Goal: Task Accomplishment & Management: Complete application form

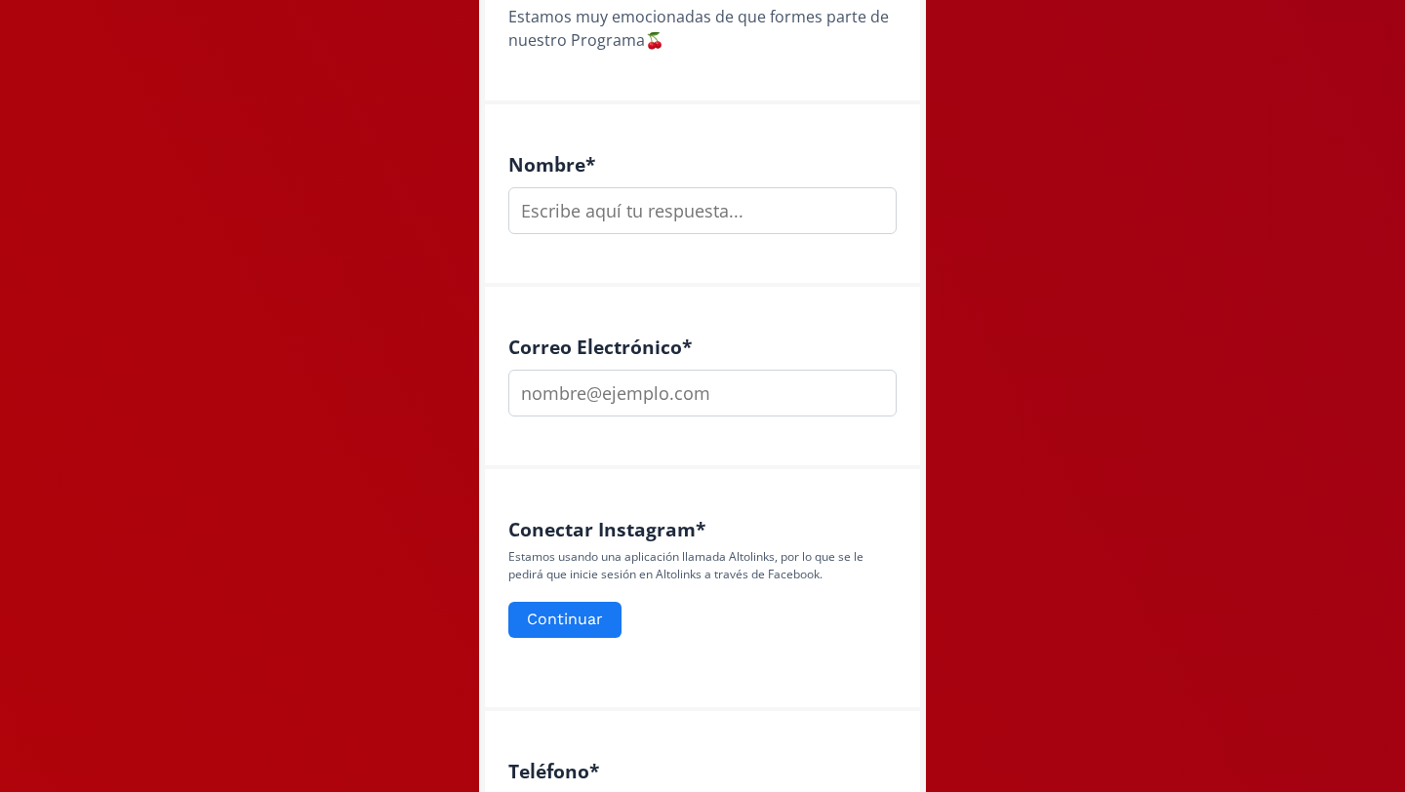
scroll to position [457, 0]
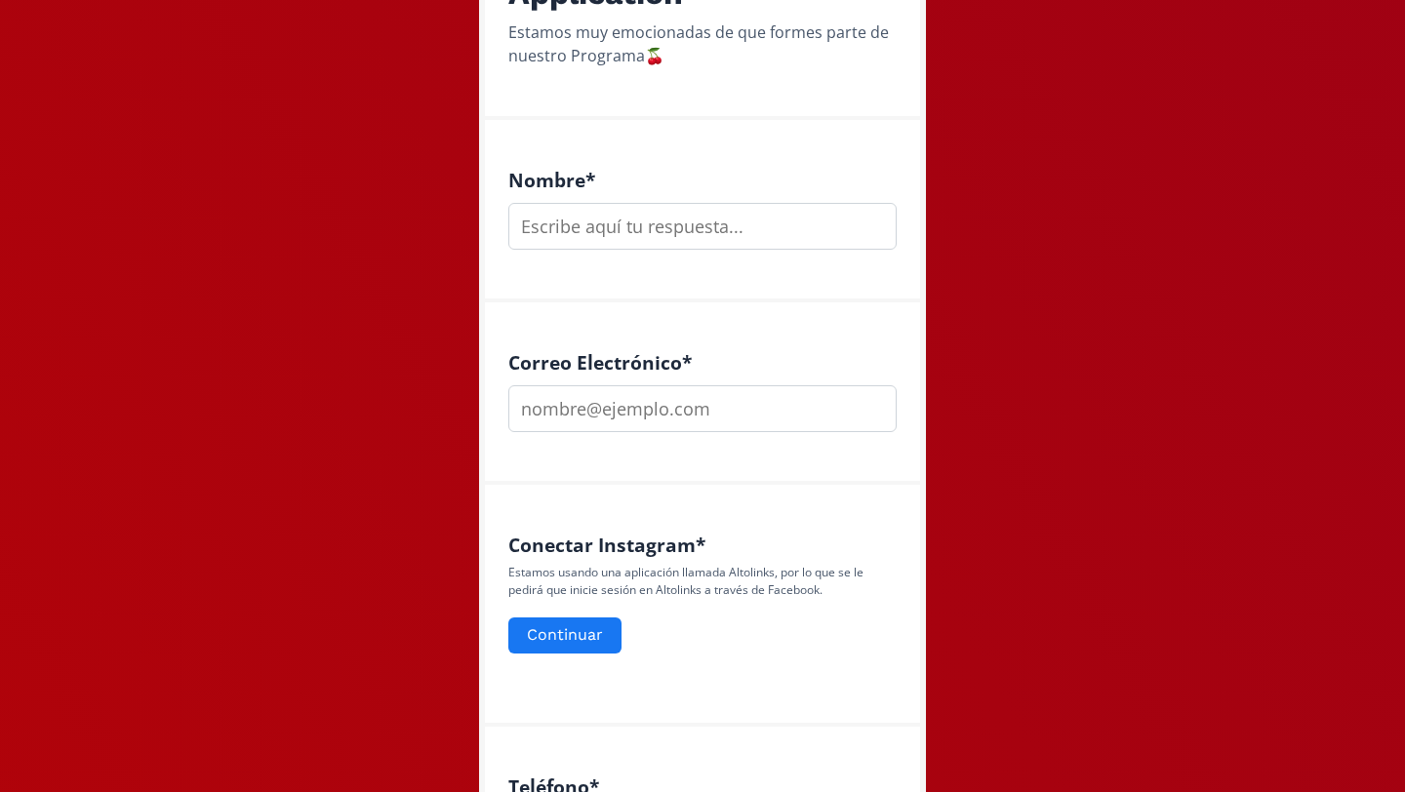
click at [739, 230] on input "text" at bounding box center [702, 226] width 388 height 47
type input "Jessica Padilla García"
click at [654, 399] on input "email" at bounding box center [702, 408] width 388 height 47
type input "jesmepag@gmail.com"
click at [684, 460] on div "Correo Electrónico * jesmepag@gmail.com" at bounding box center [702, 394] width 435 height 183
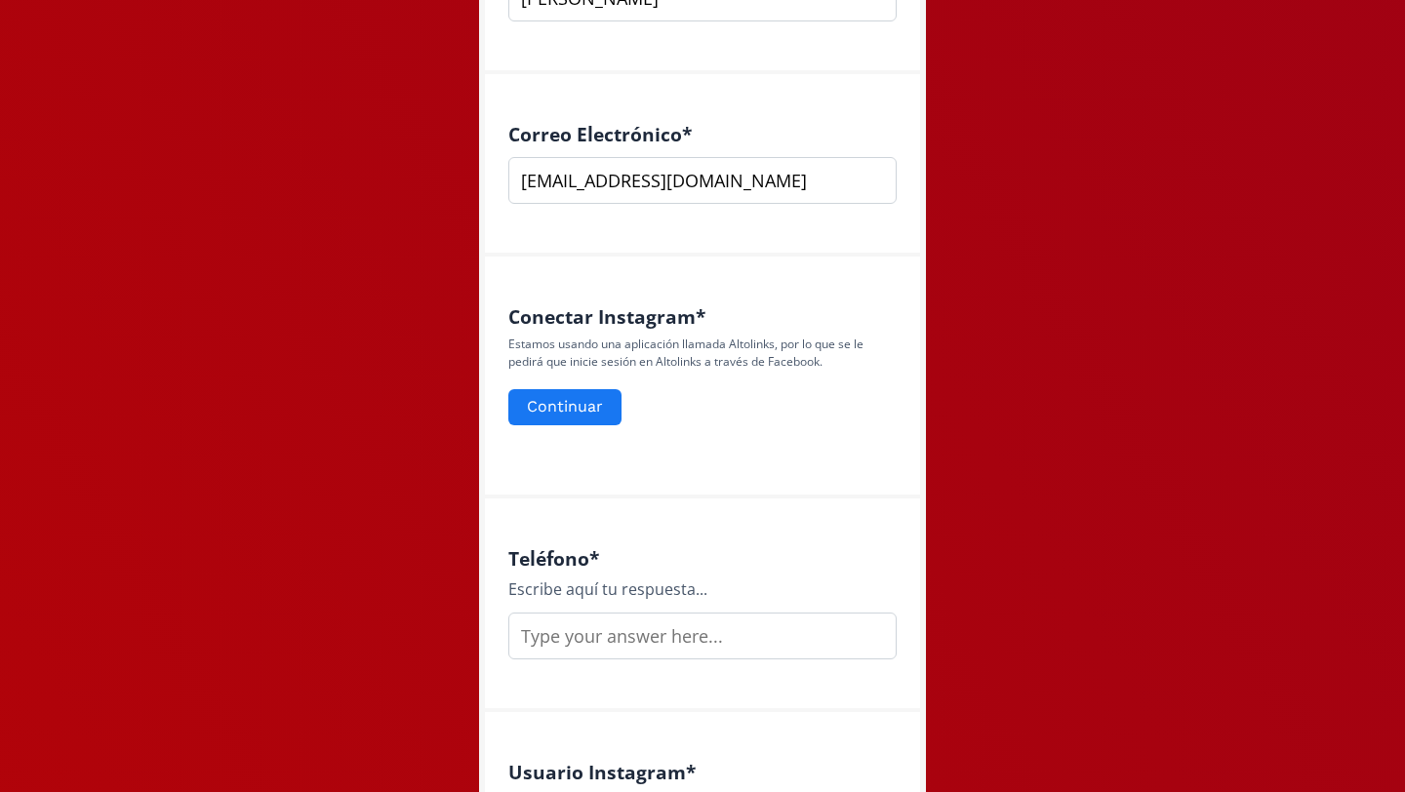
scroll to position [688, 0]
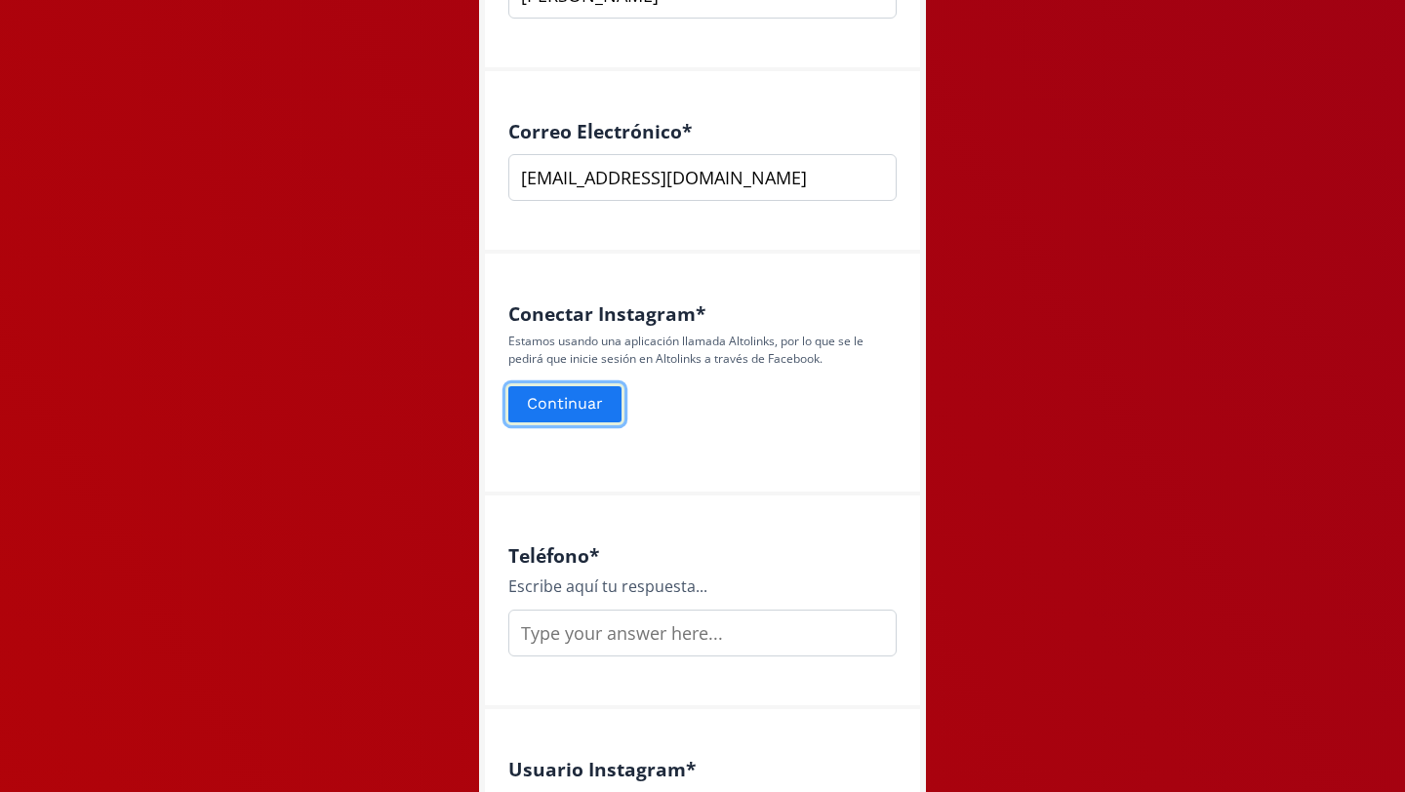
click at [549, 415] on button "Continuar" at bounding box center [565, 405] width 119 height 42
click at [698, 396] on form "Continuar" at bounding box center [702, 405] width 388 height 42
click at [548, 400] on button "Continuar" at bounding box center [565, 405] width 119 height 42
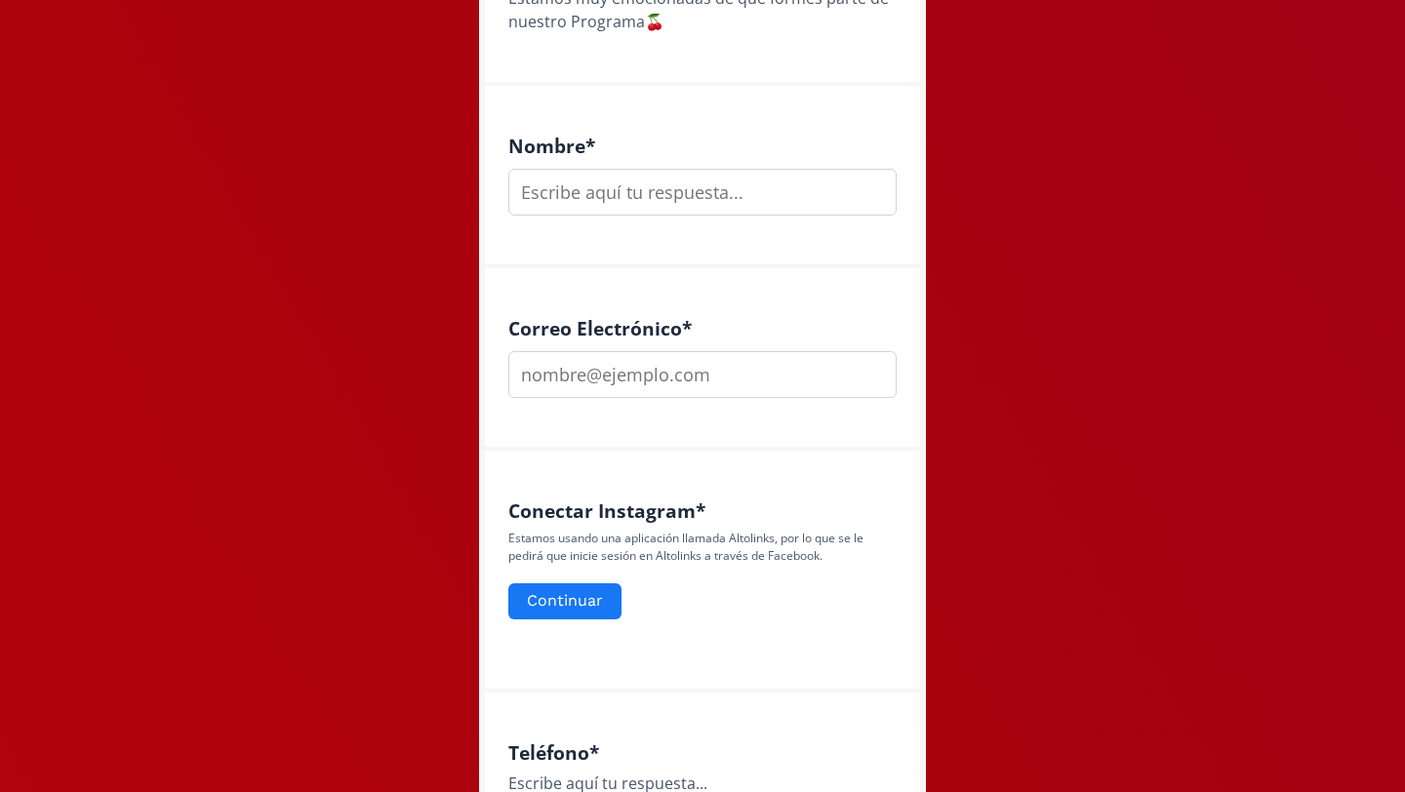
scroll to position [524, 0]
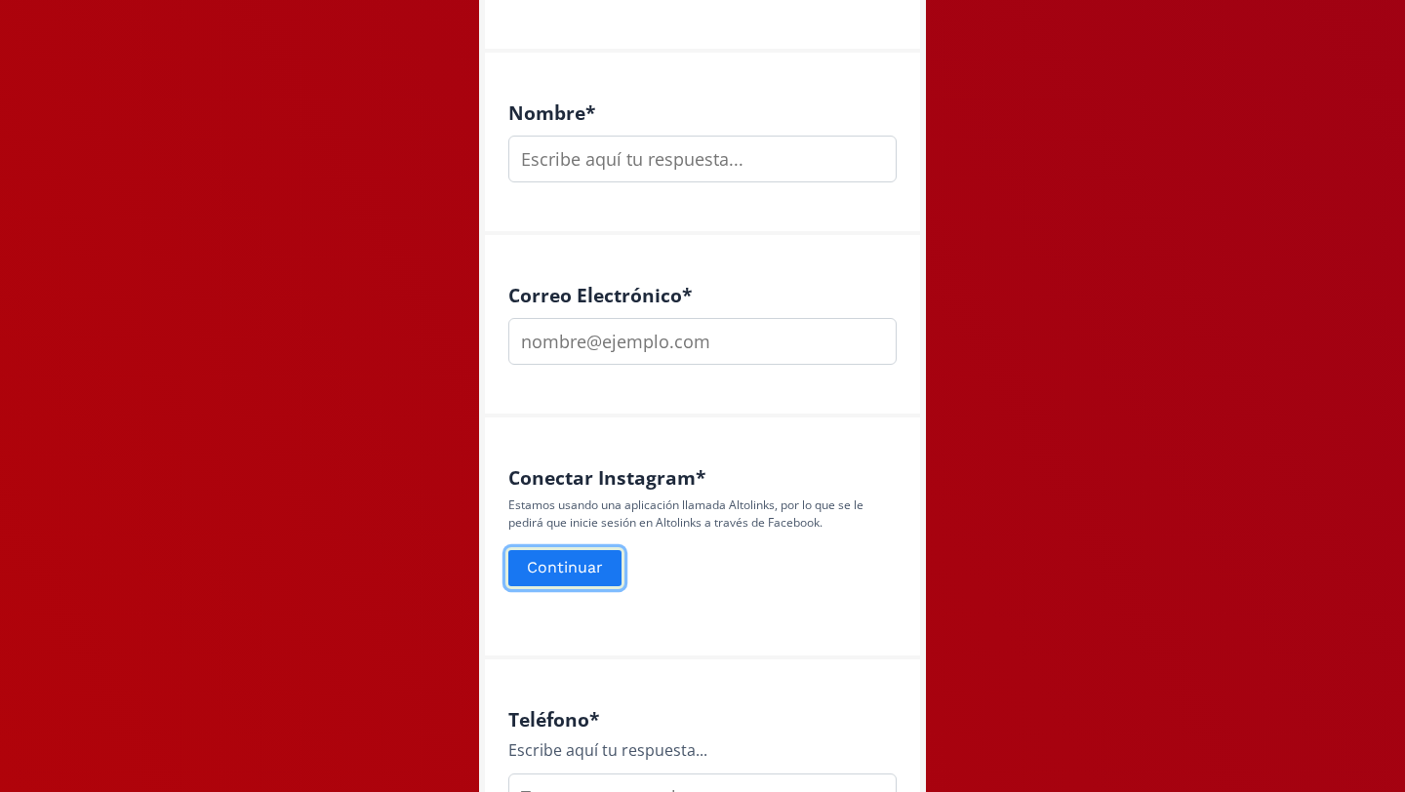
click at [528, 558] on button "Continuar" at bounding box center [565, 569] width 119 height 42
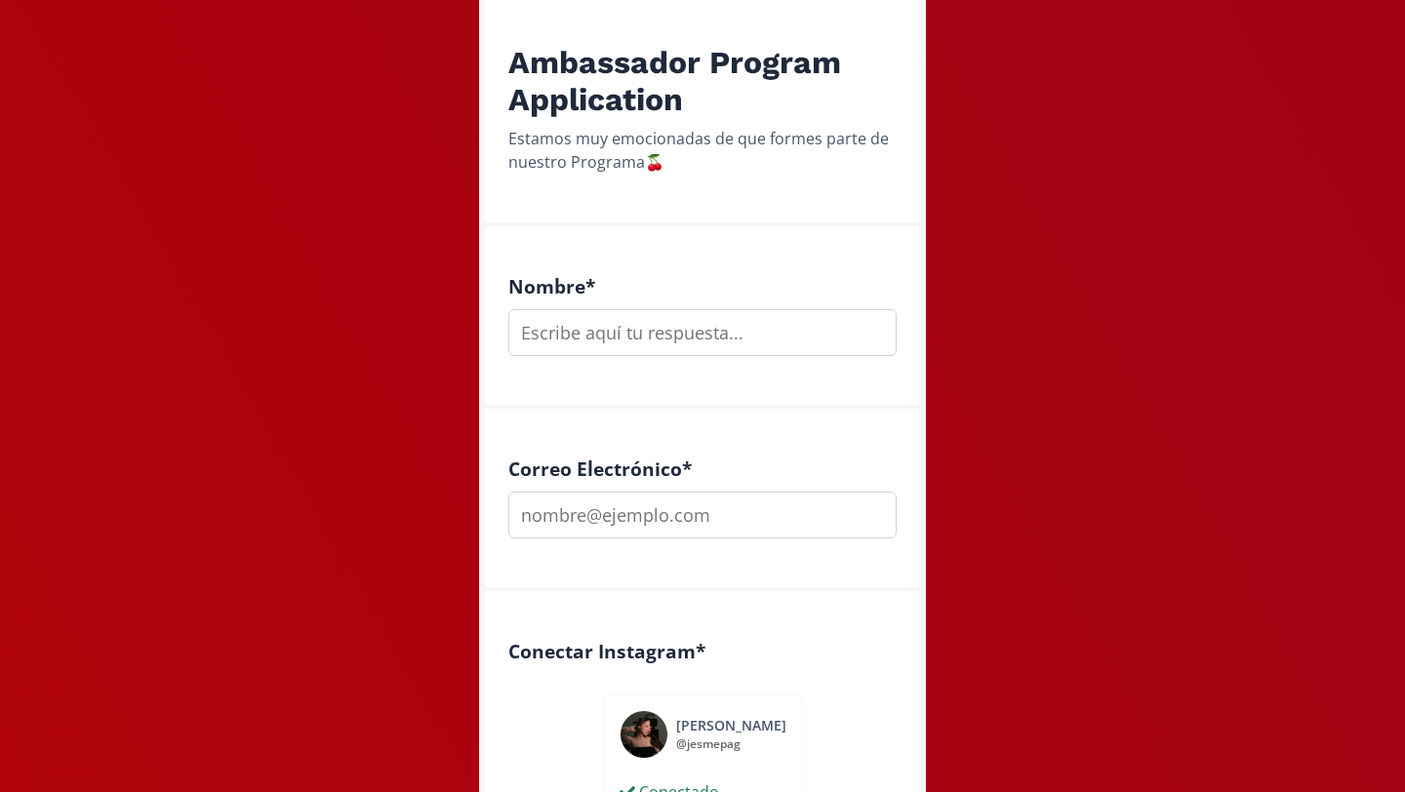
scroll to position [310, 0]
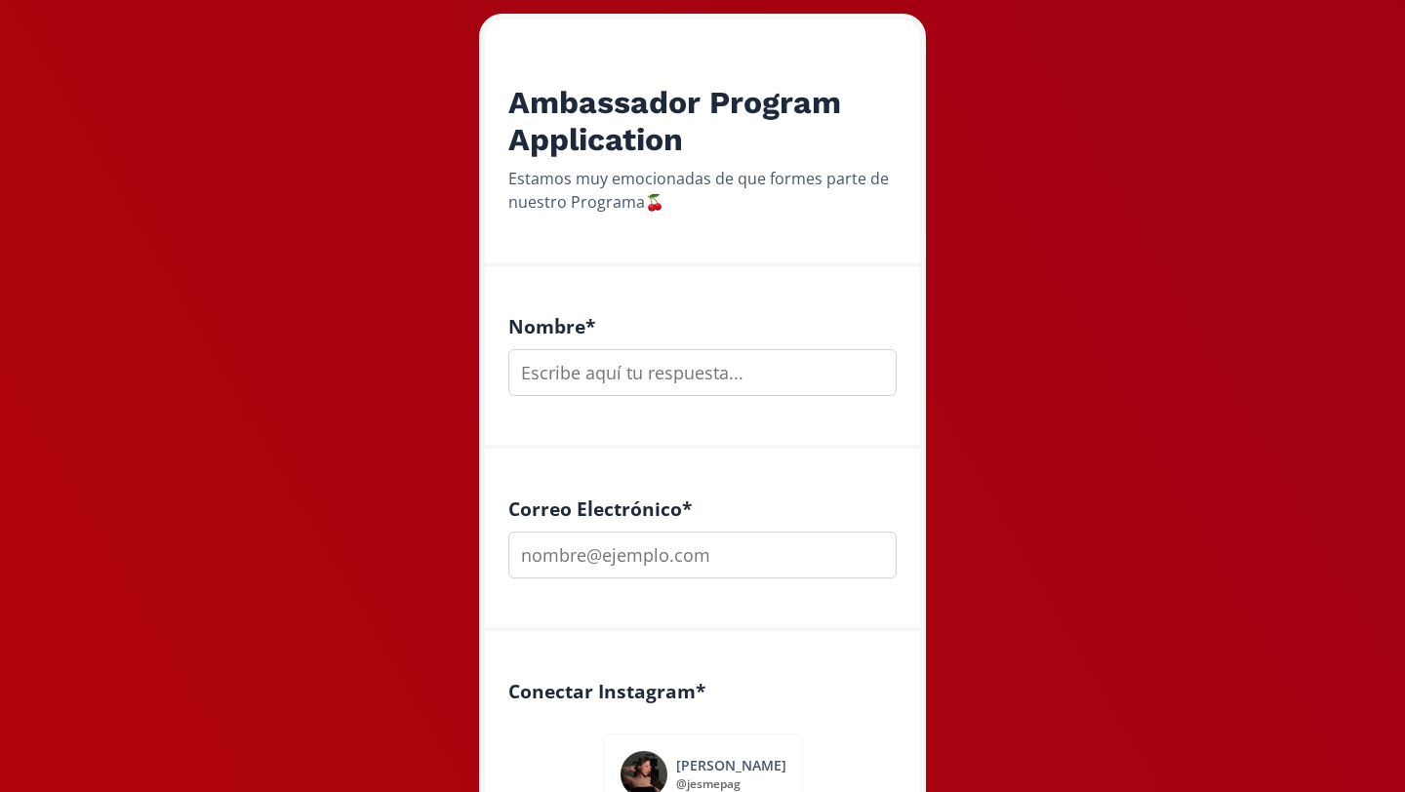
click at [734, 361] on input "text" at bounding box center [702, 372] width 388 height 47
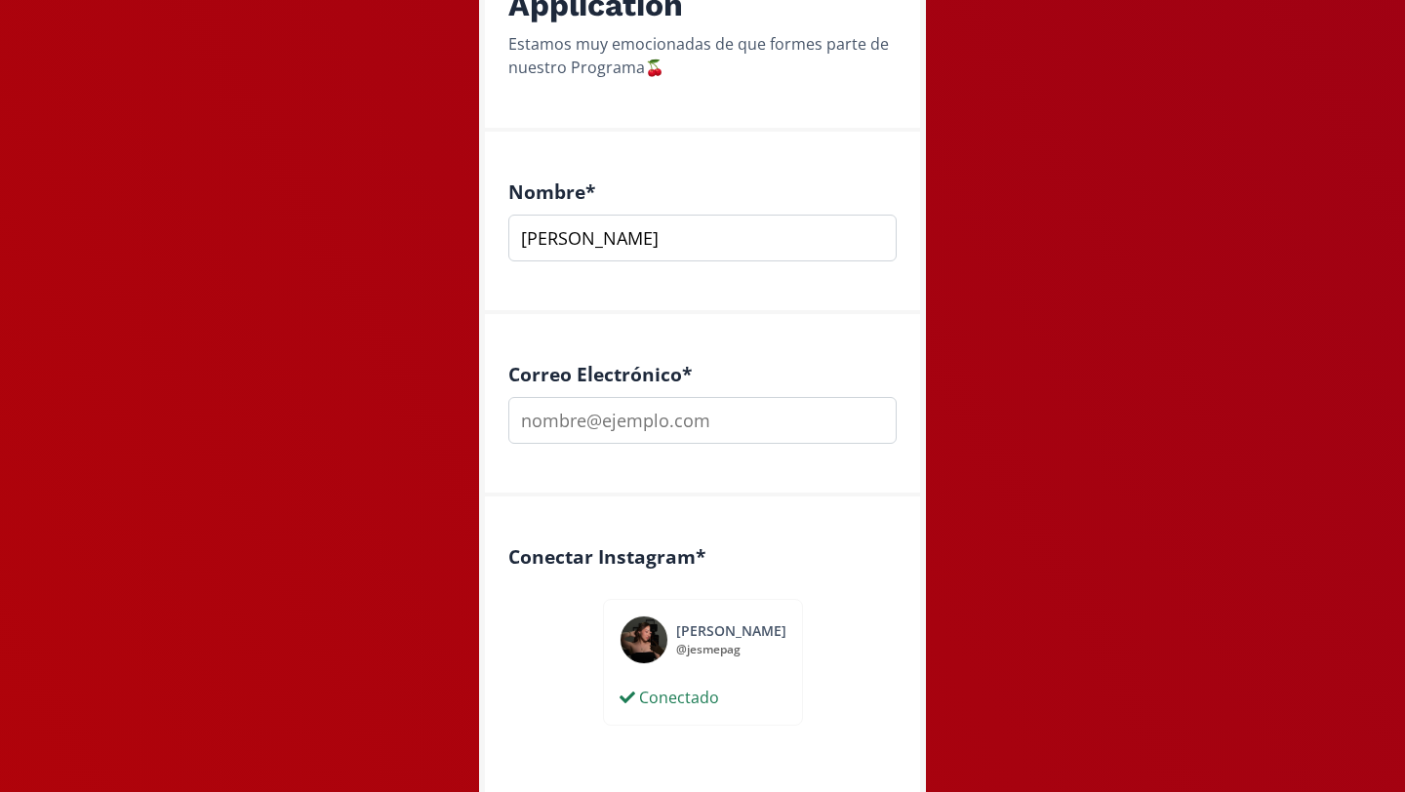
scroll to position [461, 0]
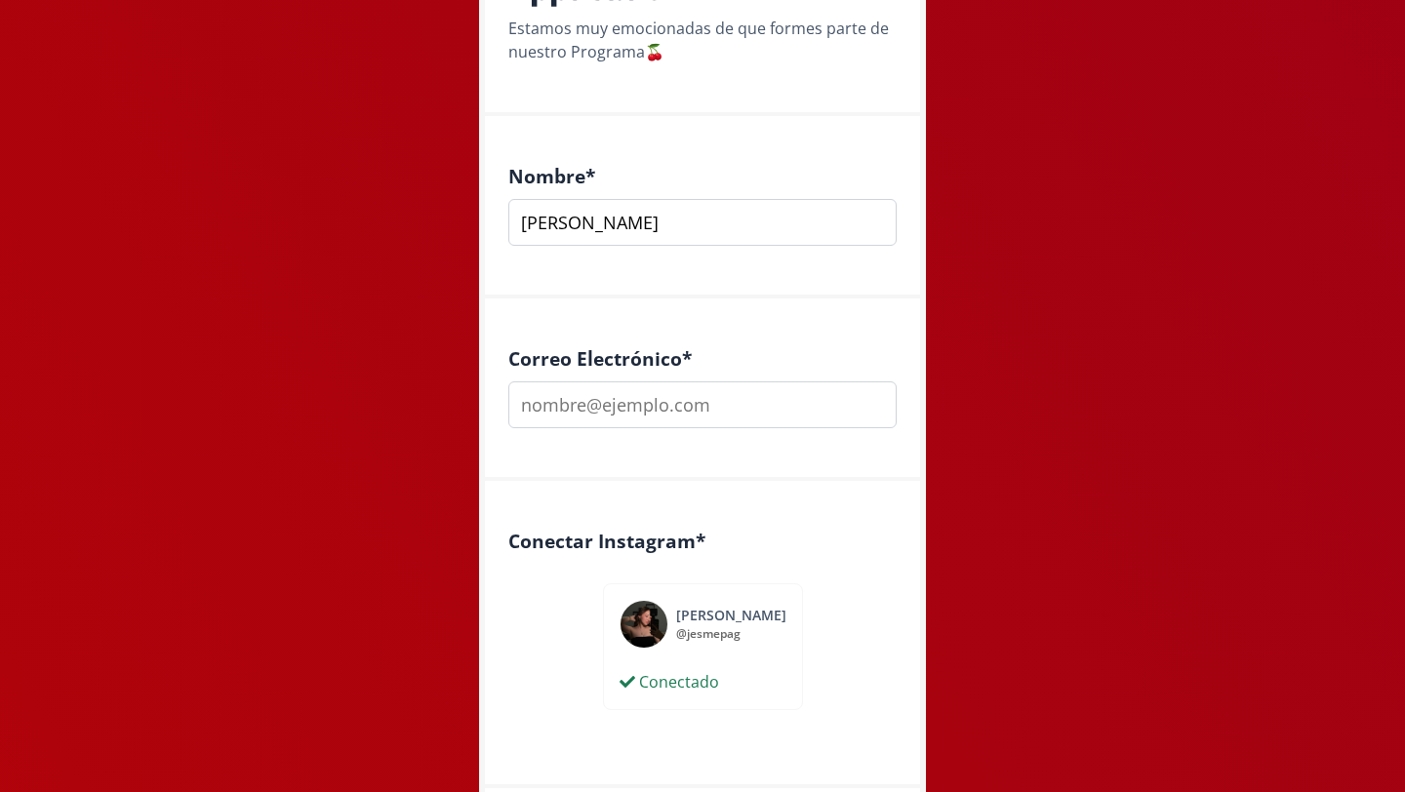
type input "Jessica Padilla García"
click at [729, 416] on input "email" at bounding box center [702, 405] width 388 height 47
type input "jesmepag@gmail.com"
click at [810, 465] on div "Correo Electrónico * jesmepag@gmail.com" at bounding box center [702, 390] width 435 height 183
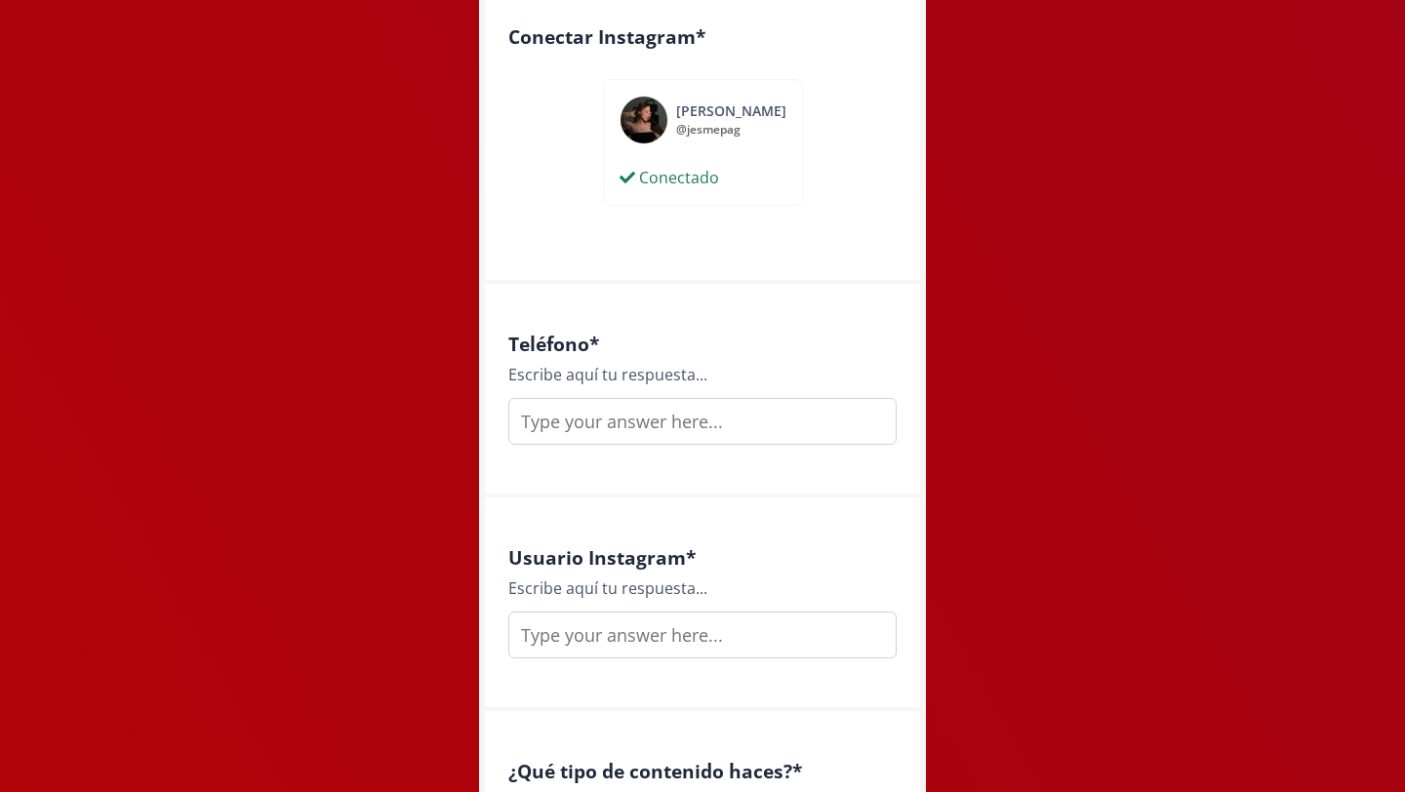
scroll to position [966, 0]
click at [741, 426] on input "text" at bounding box center [702, 420] width 388 height 47
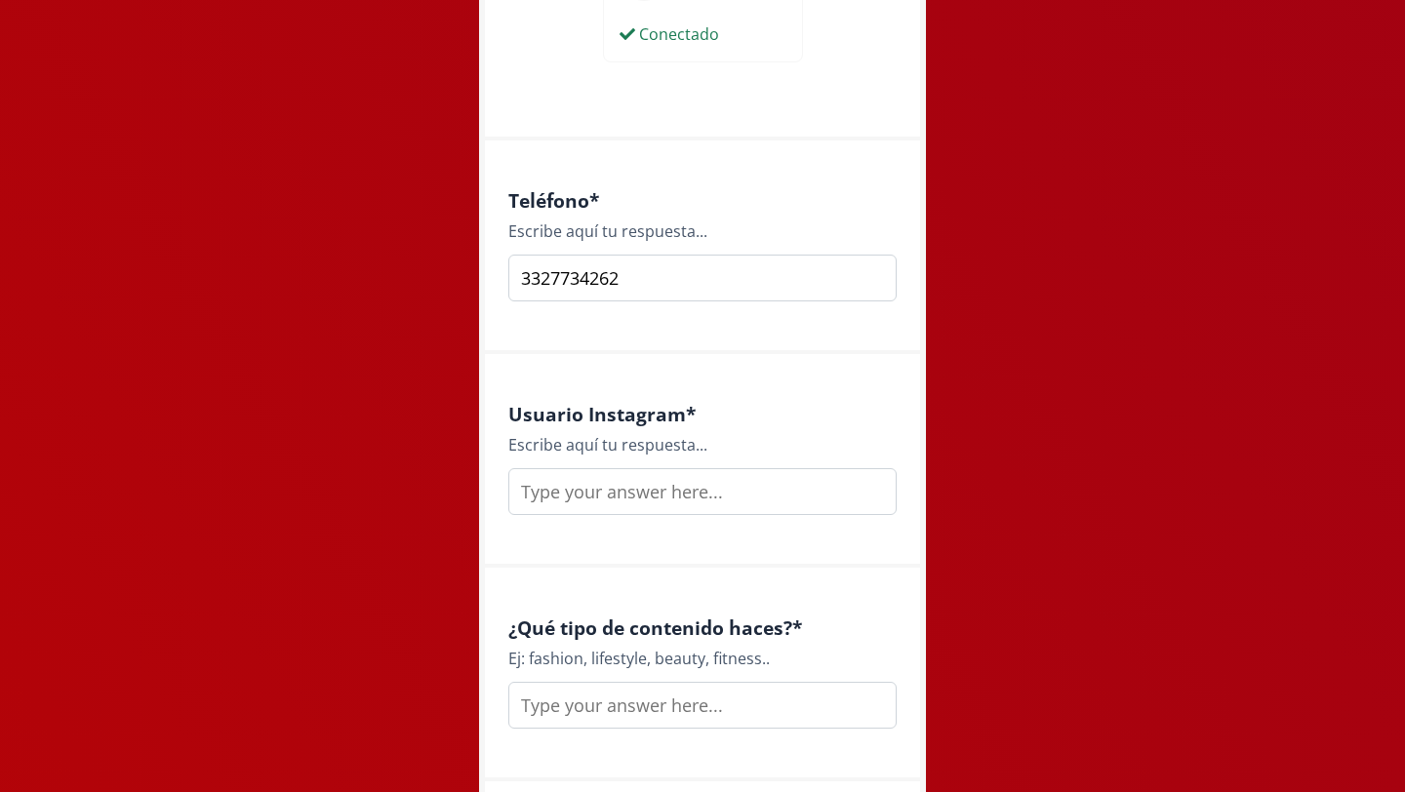
scroll to position [1129, 0]
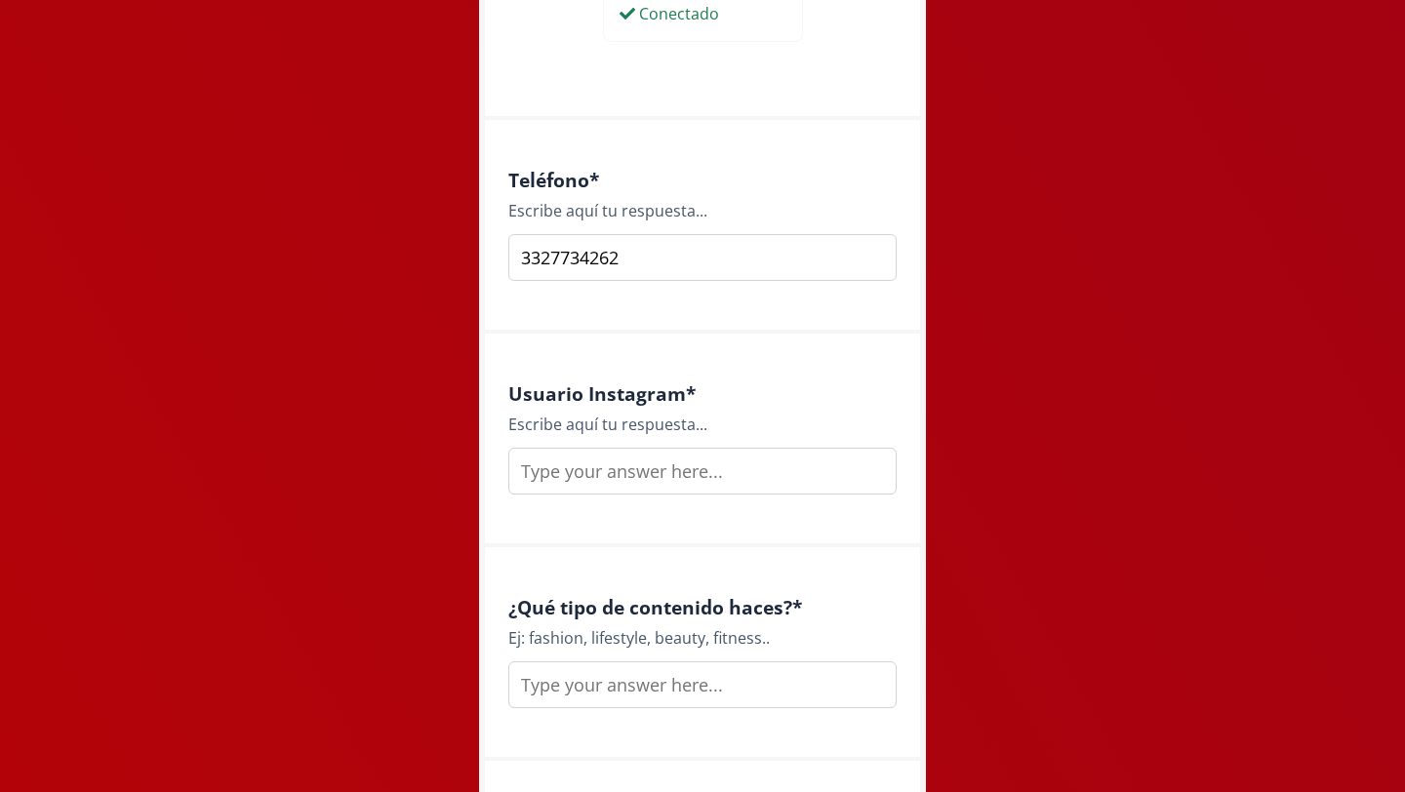
type input "3327734262"
click at [680, 484] on input "text" at bounding box center [702, 471] width 388 height 47
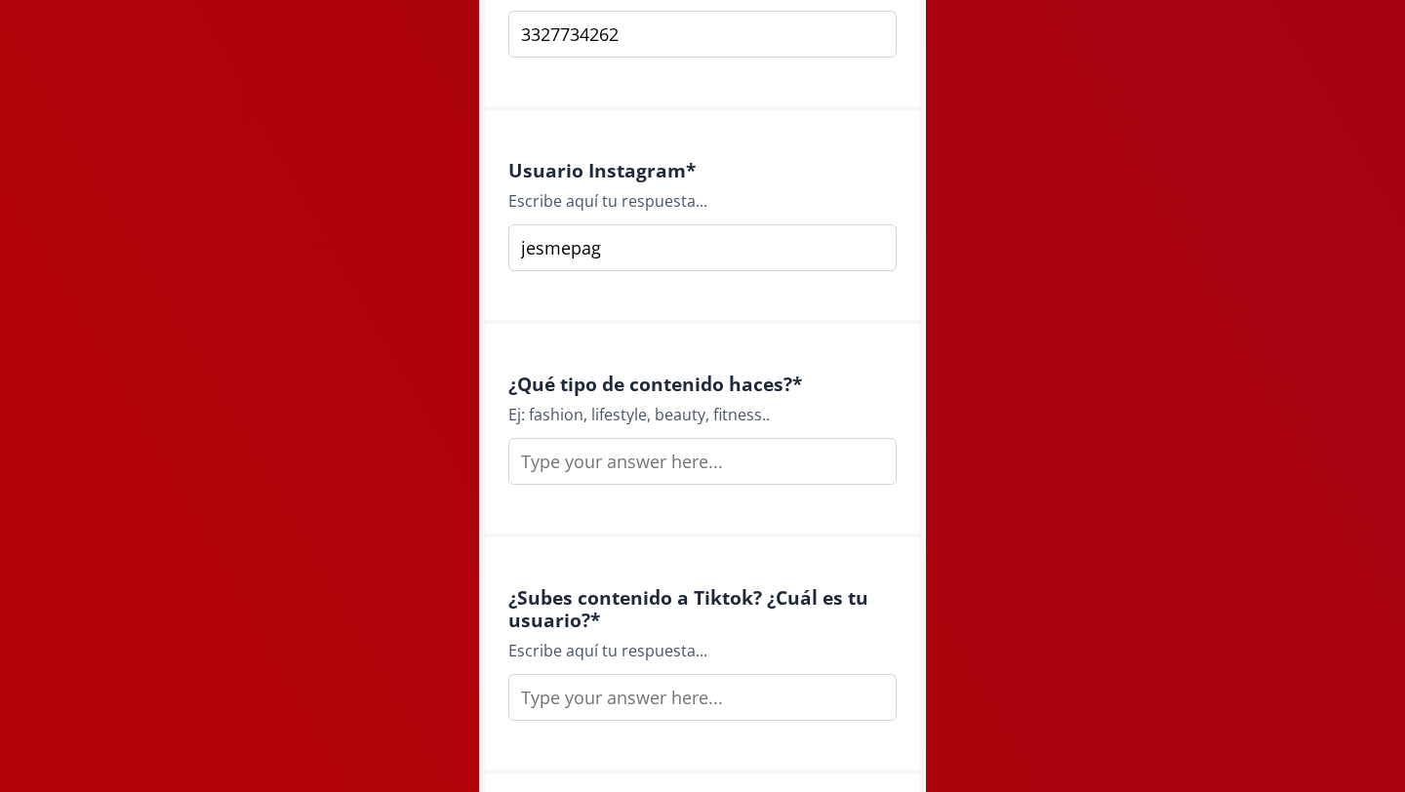
scroll to position [1374, 0]
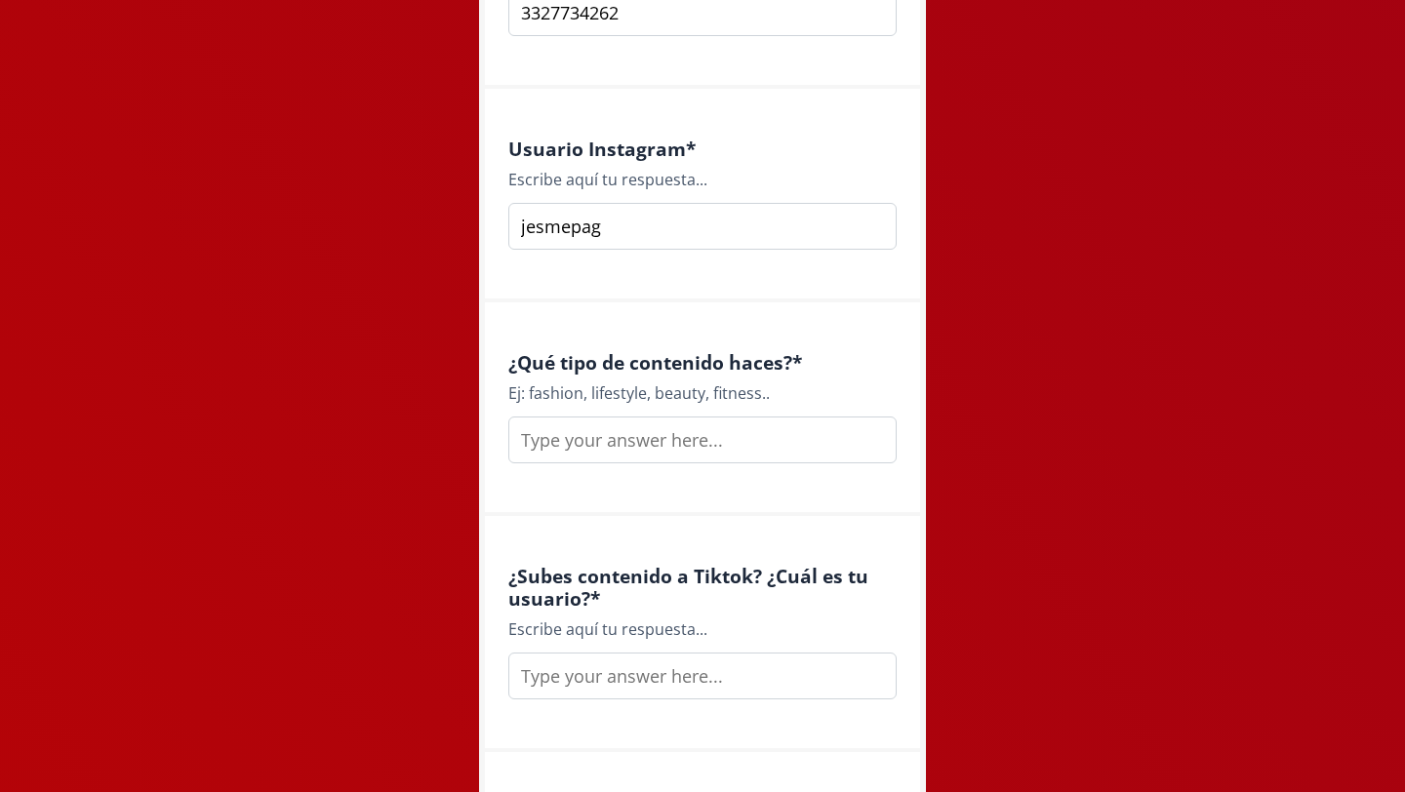
type input "jesmepag"
click at [675, 440] on input "text" at bounding box center [702, 440] width 388 height 47
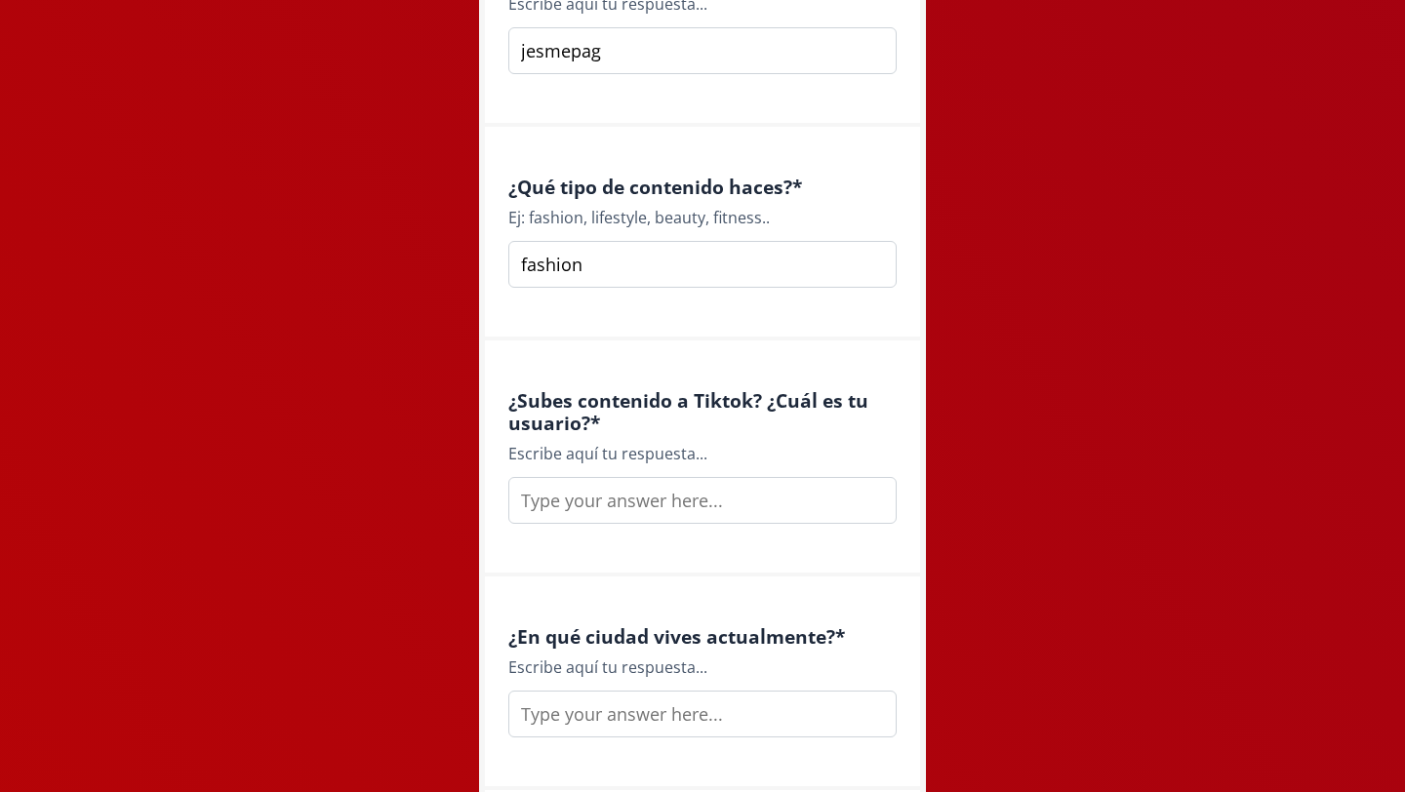
scroll to position [1552, 0]
type input "fashion"
click at [722, 353] on div "¿Subes contenido a Tiktok? ¿Cuál es tu usuario? * Escribe aquí tu respuesta..." at bounding box center [702, 457] width 435 height 236
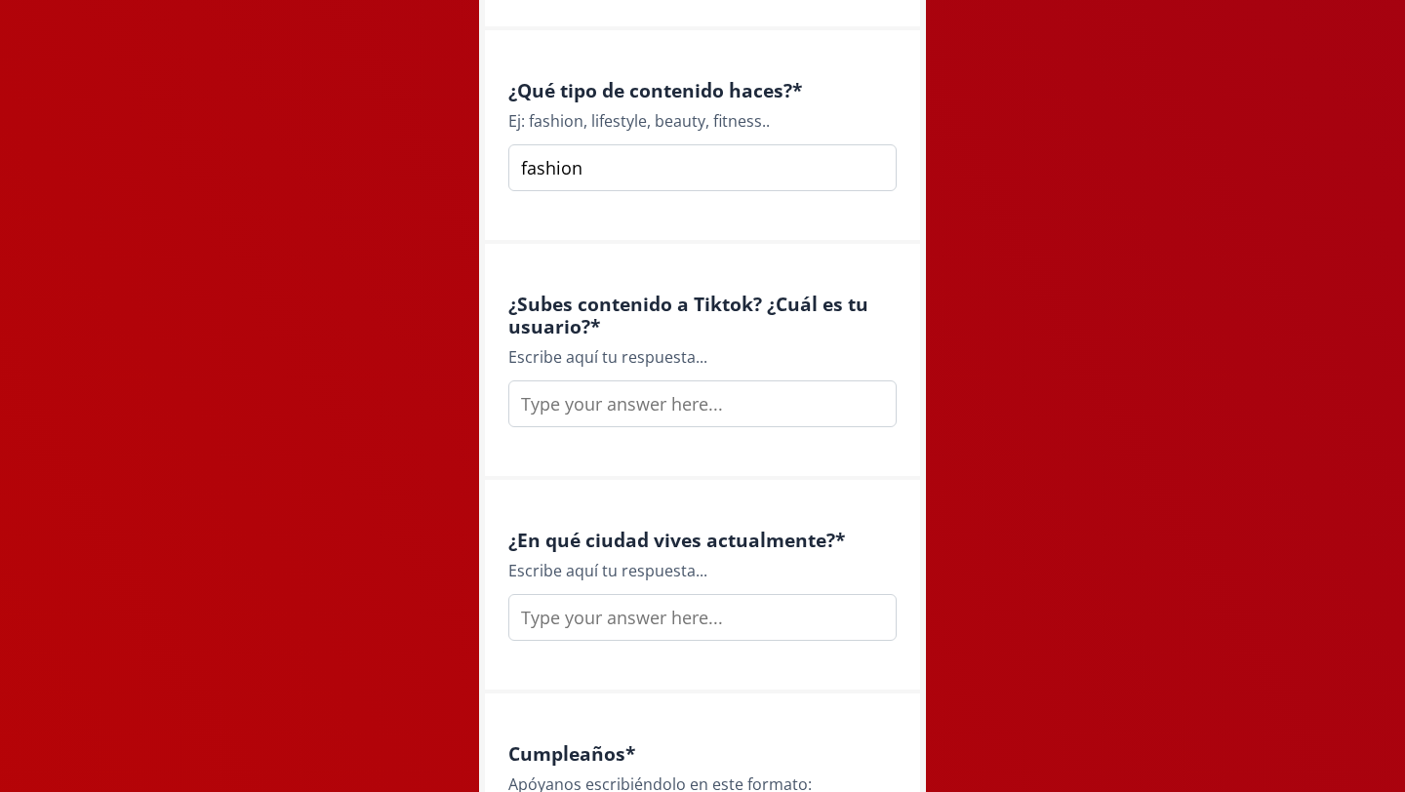
scroll to position [1656, 0]
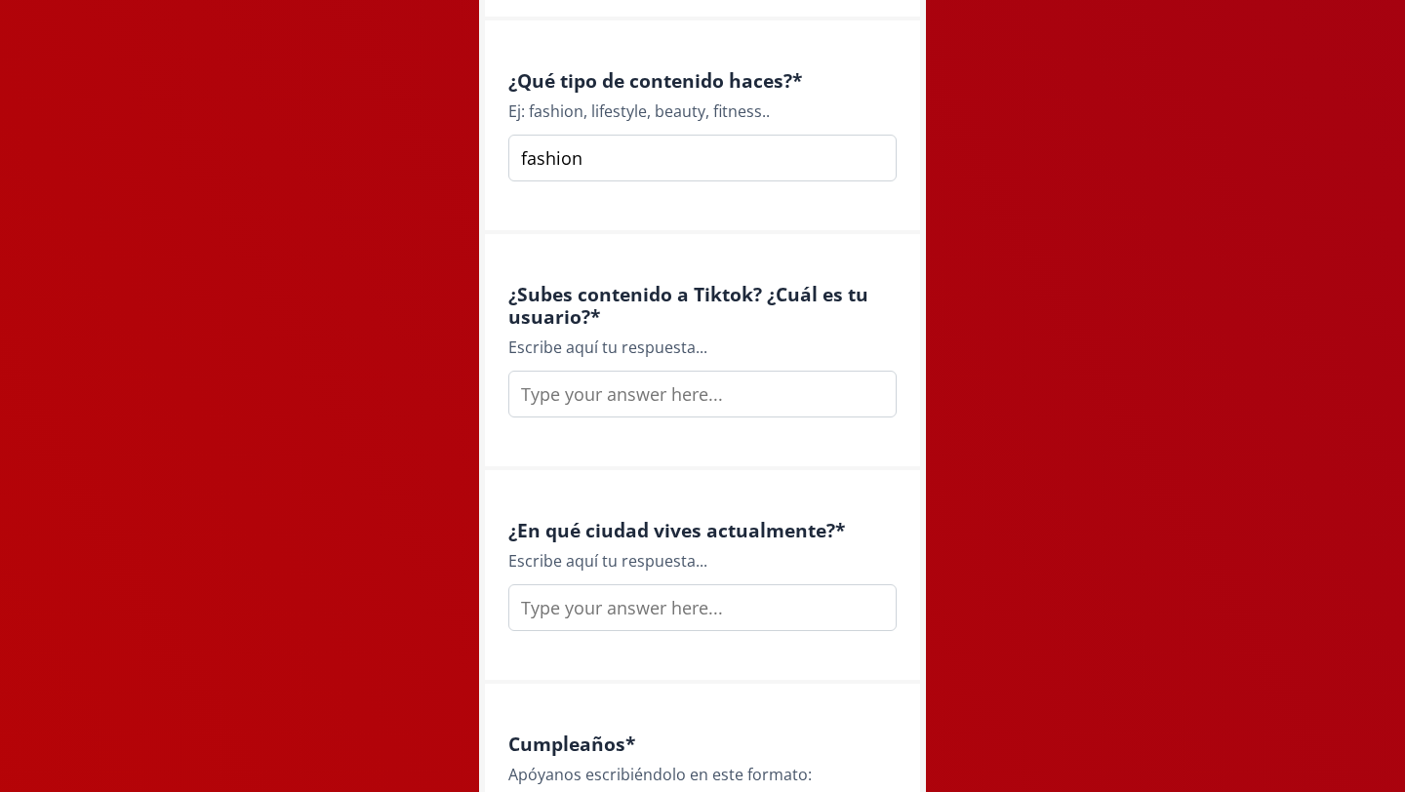
click at [704, 390] on input "text" at bounding box center [702, 394] width 388 height 47
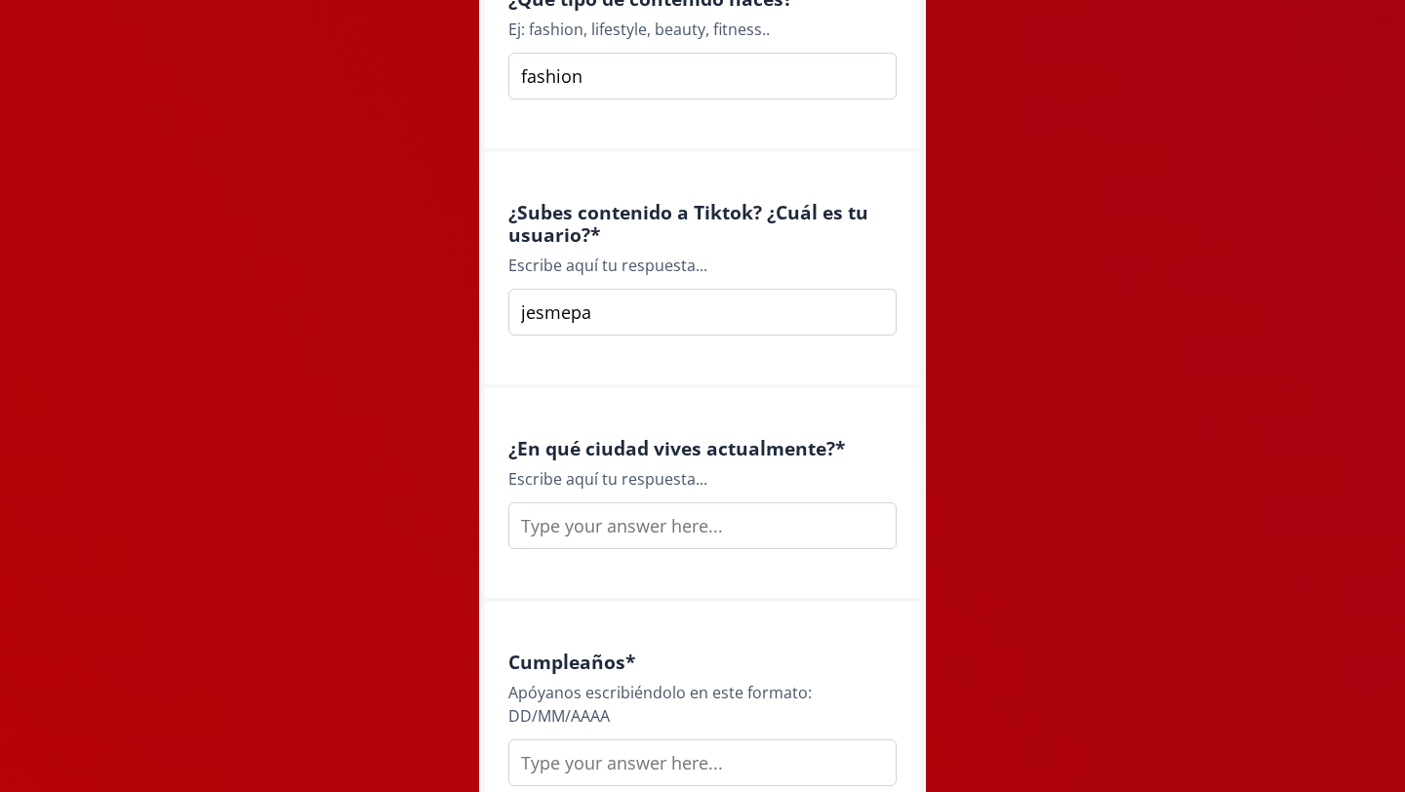
scroll to position [1757, 0]
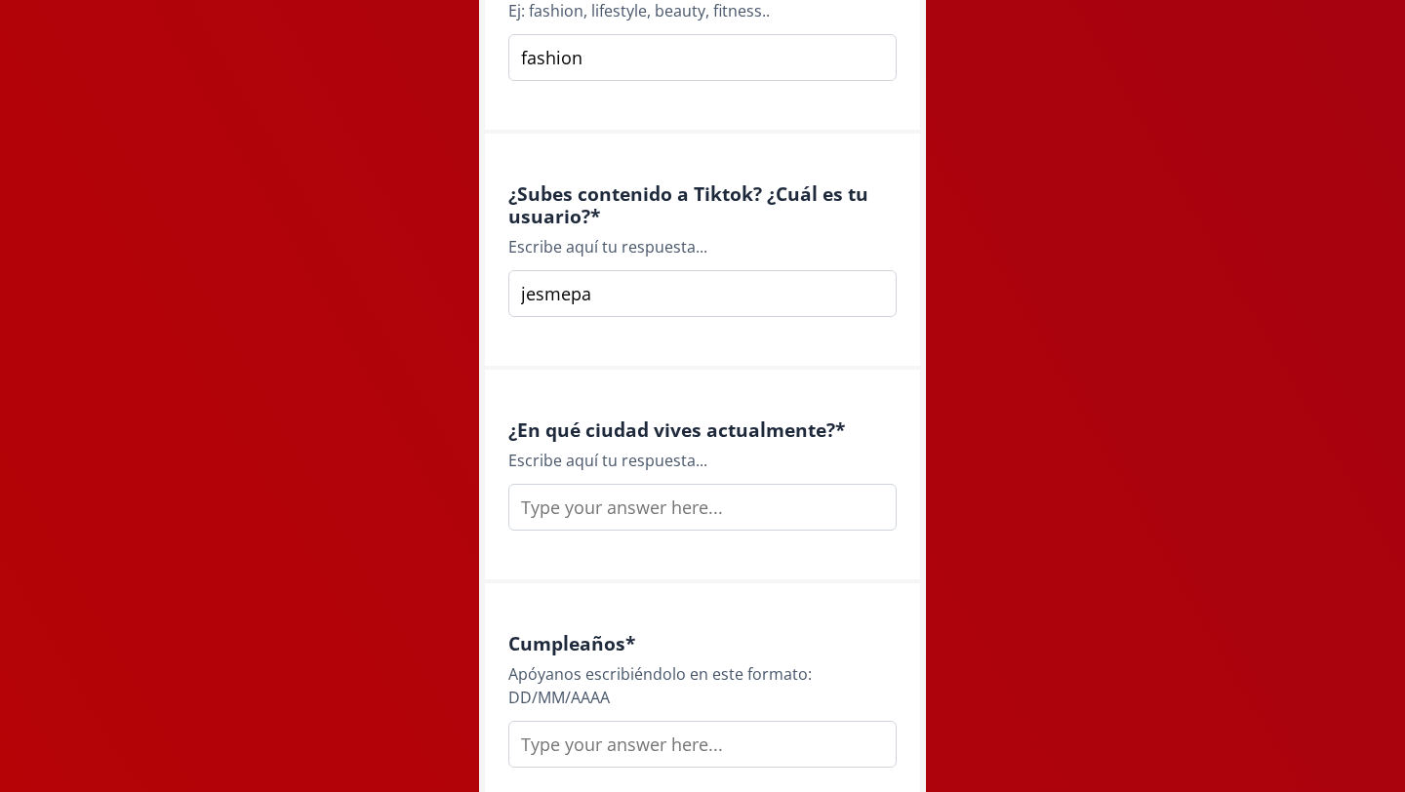
type input "jesmepa"
click at [660, 520] on input "text" at bounding box center [702, 507] width 388 height 47
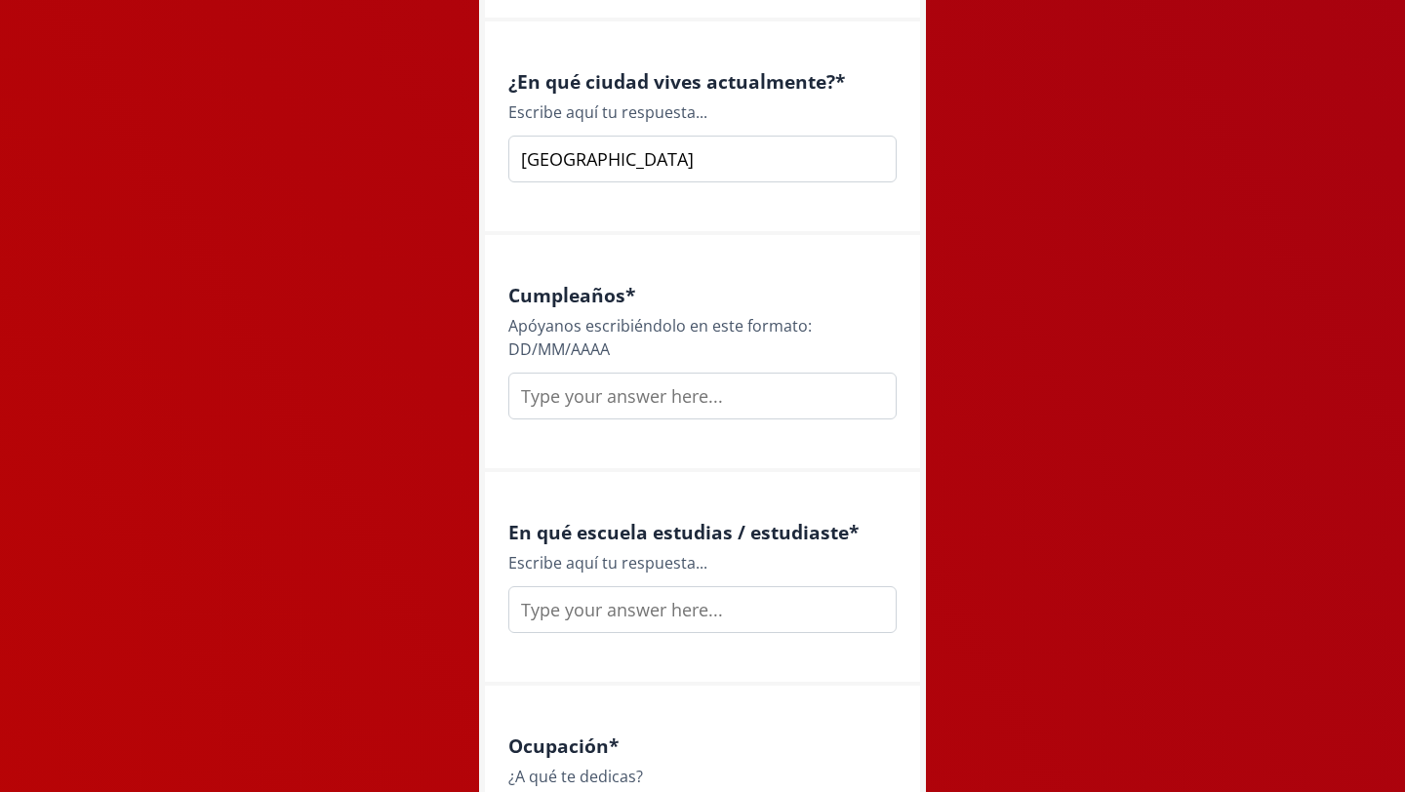
scroll to position [2134, 0]
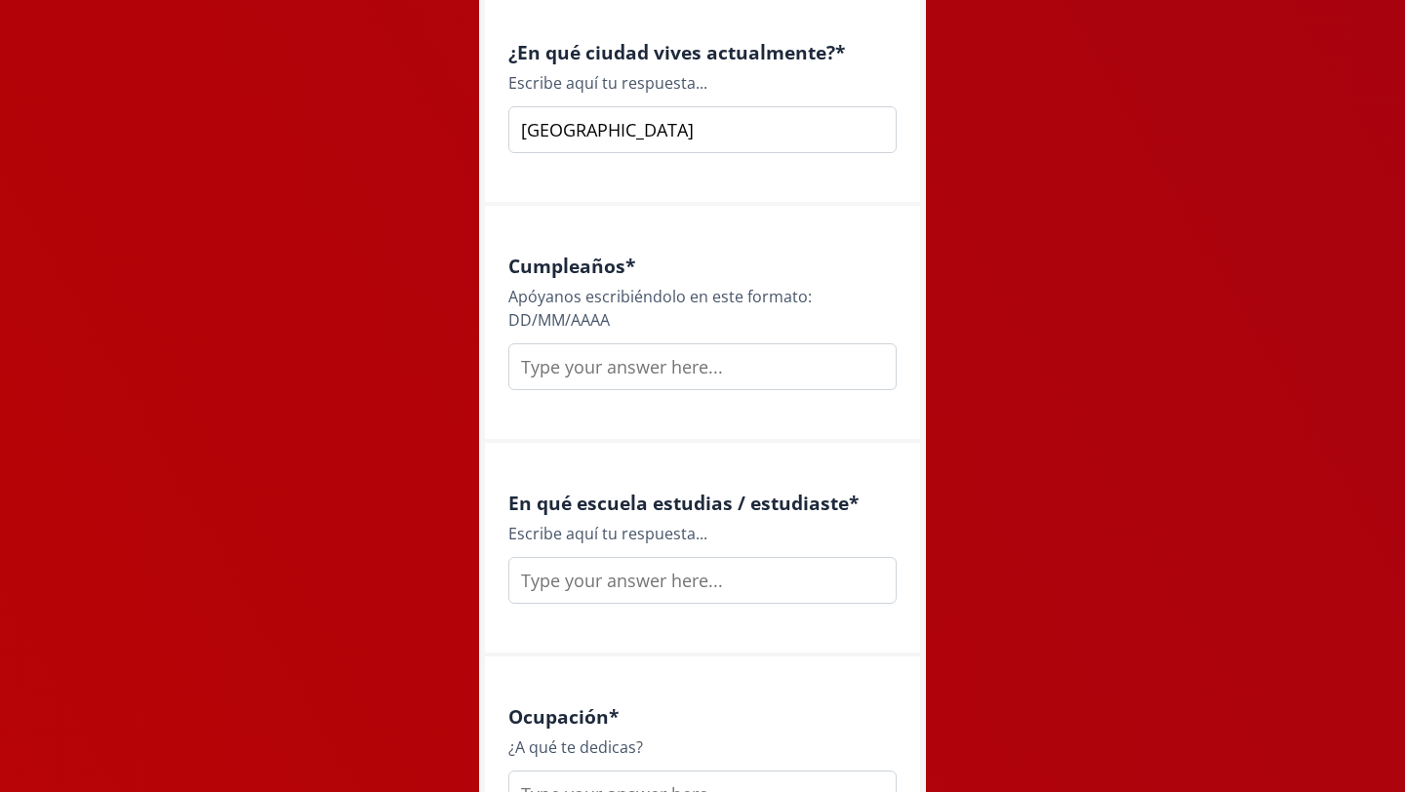
type input "guadalajara"
click at [685, 366] on input "text" at bounding box center [702, 367] width 388 height 47
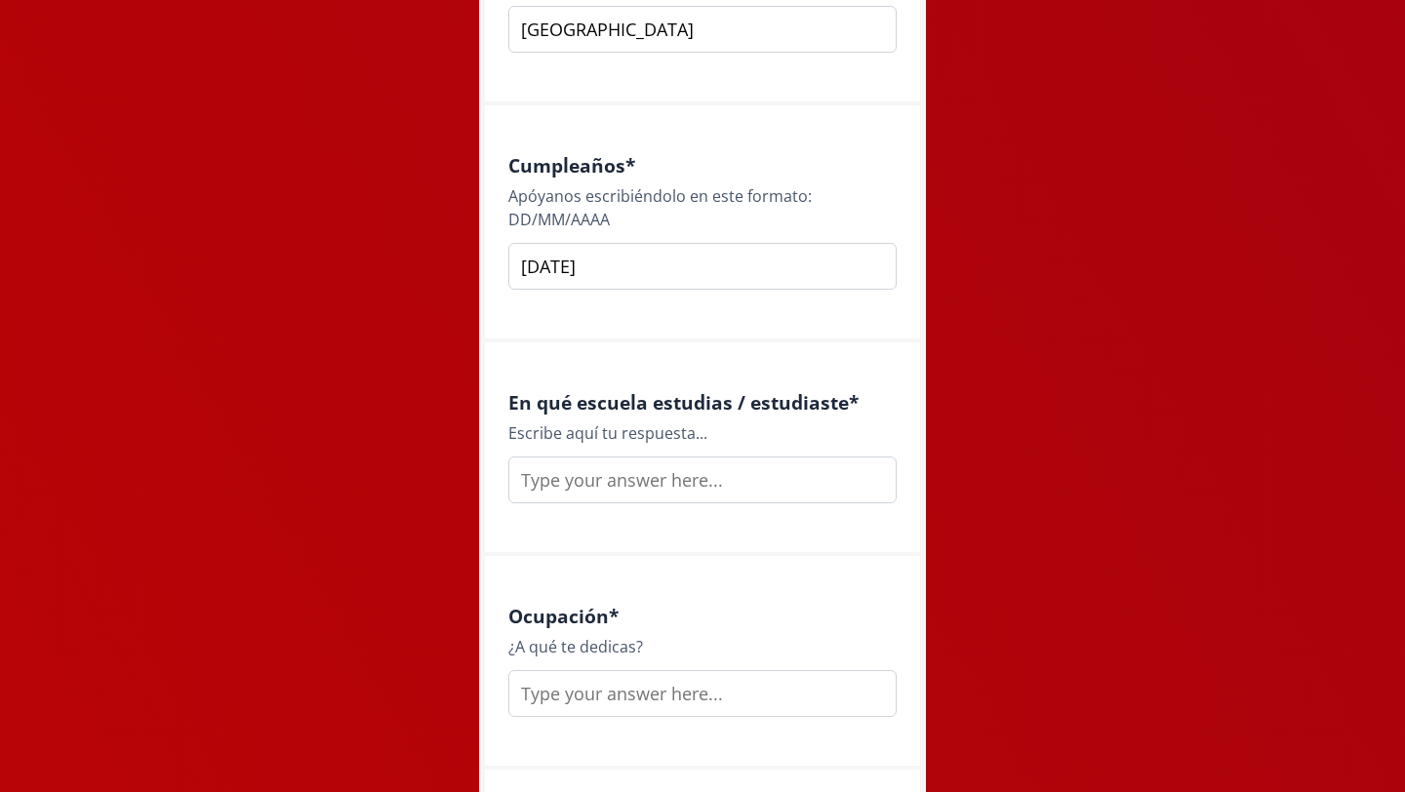
scroll to position [2278, 0]
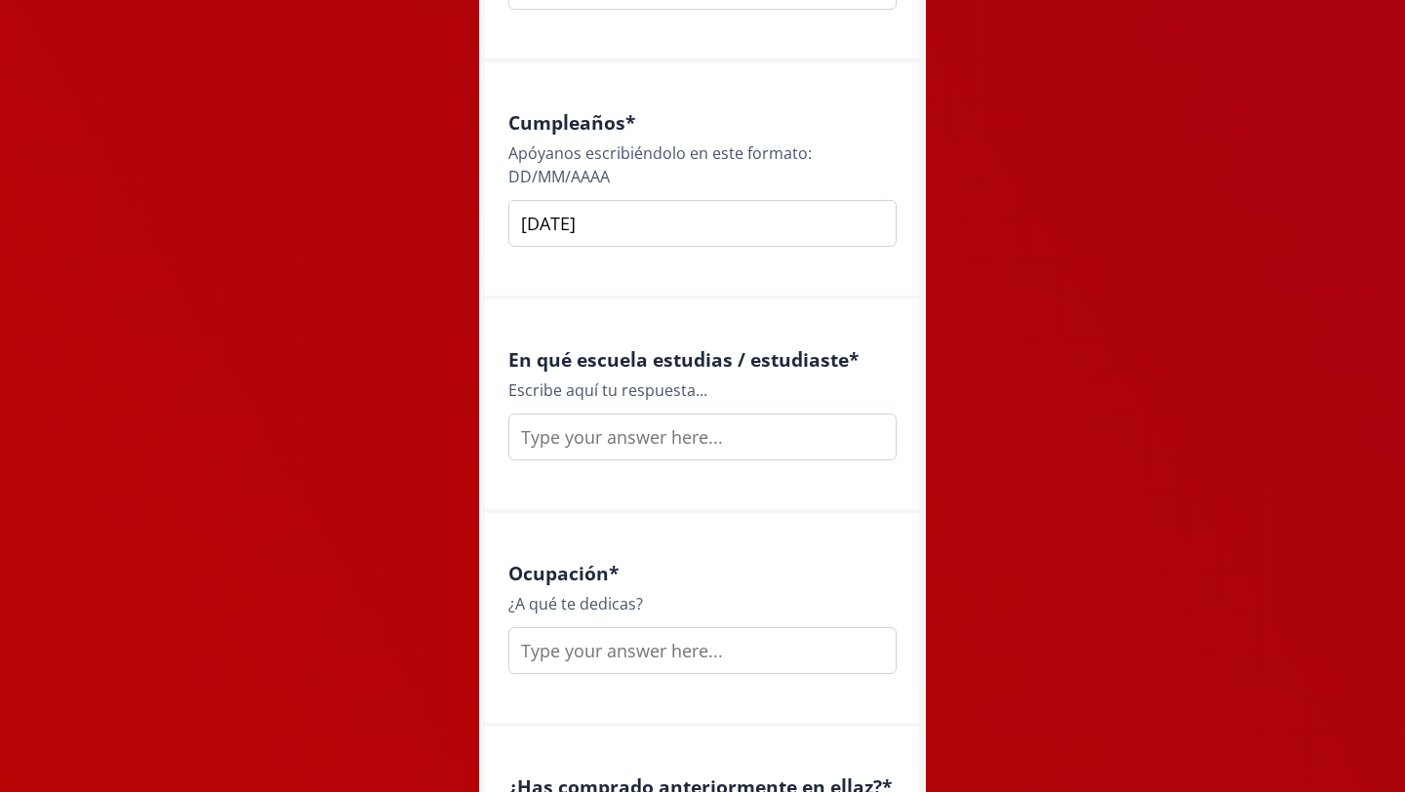
type input "22/05/1999"
click at [704, 429] on input "text" at bounding box center [702, 437] width 388 height 47
type input "UNID"
click at [712, 492] on div "En qué escuela estudias / estudiaste * Escribe aquí tu respuesta... UNID" at bounding box center [702, 407] width 435 height 214
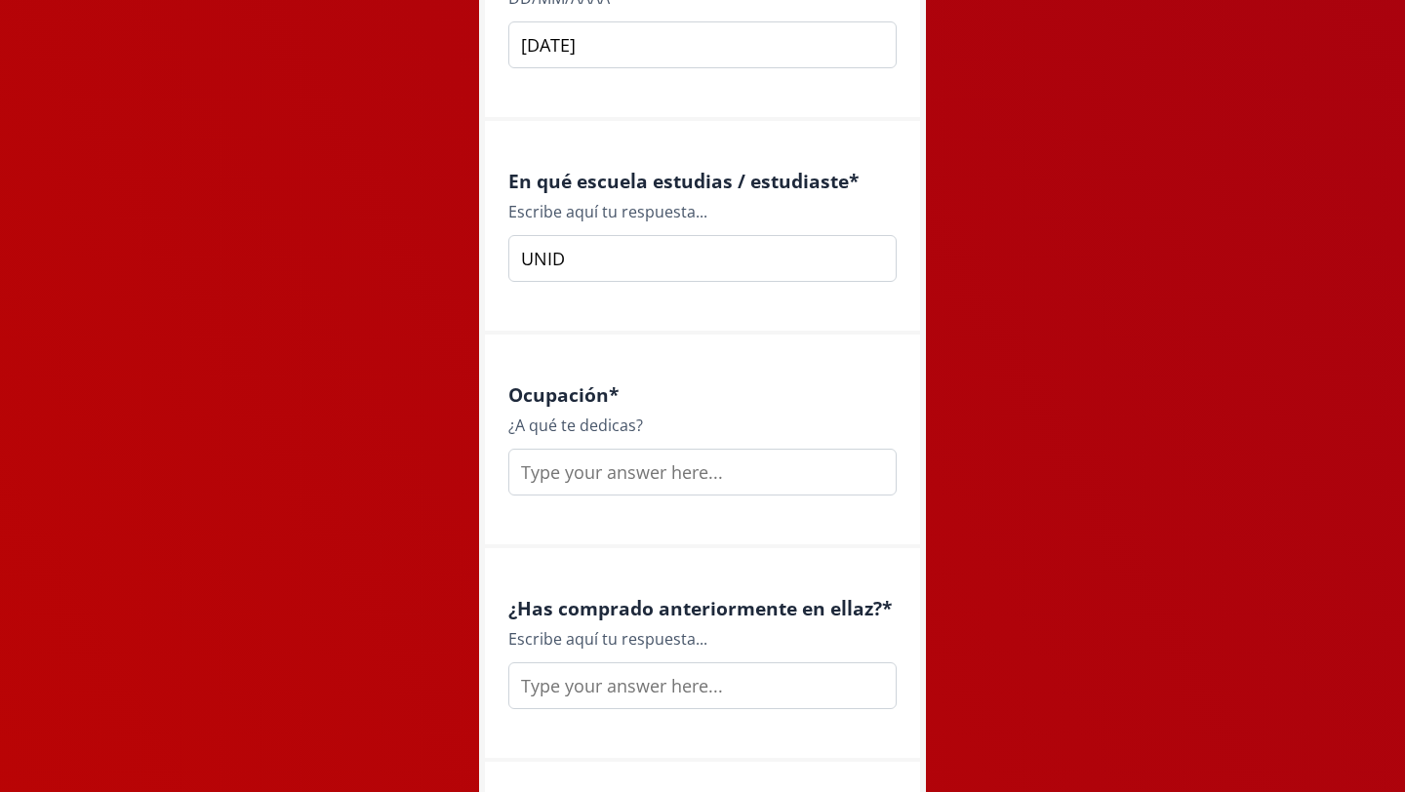
scroll to position [2503, 0]
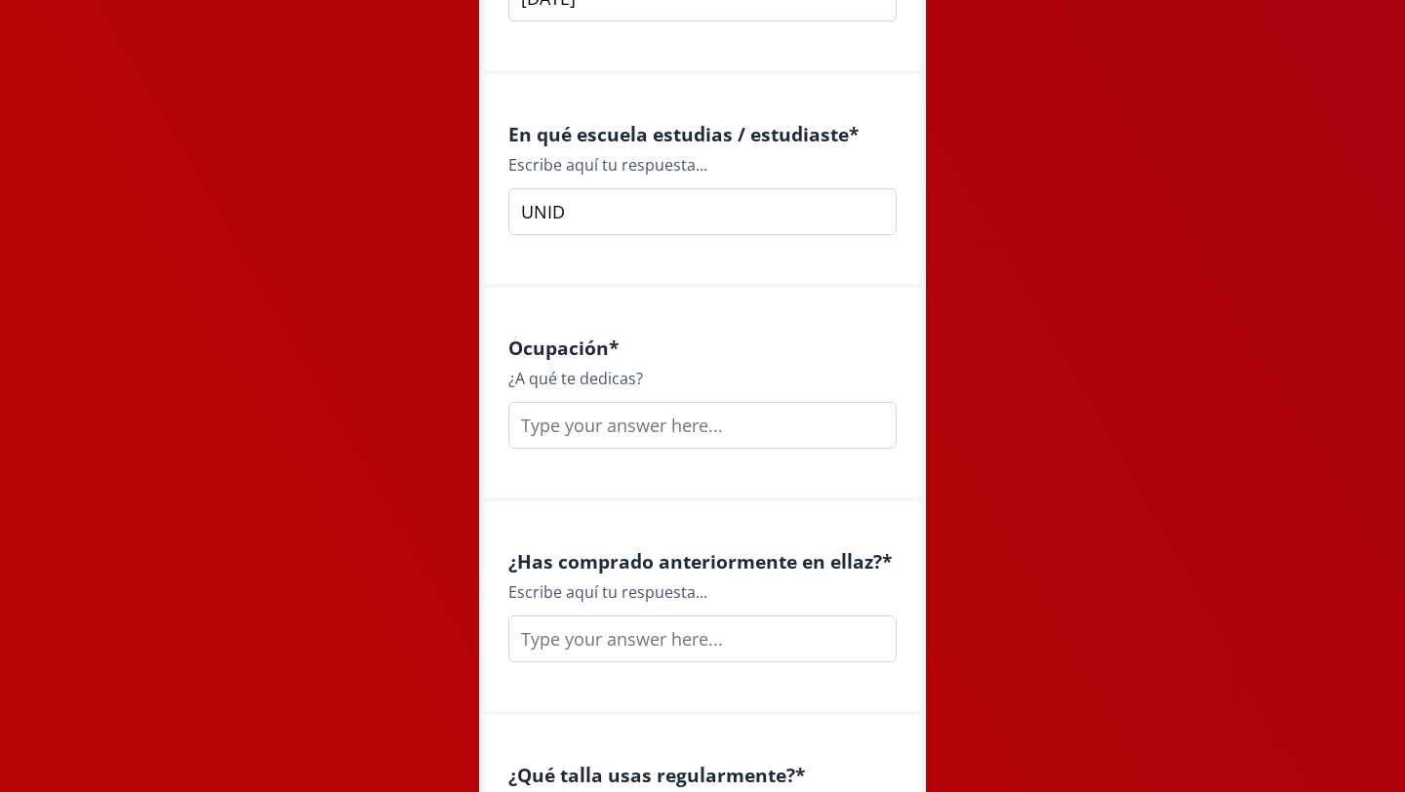
click at [707, 433] on input "text" at bounding box center [702, 425] width 388 height 47
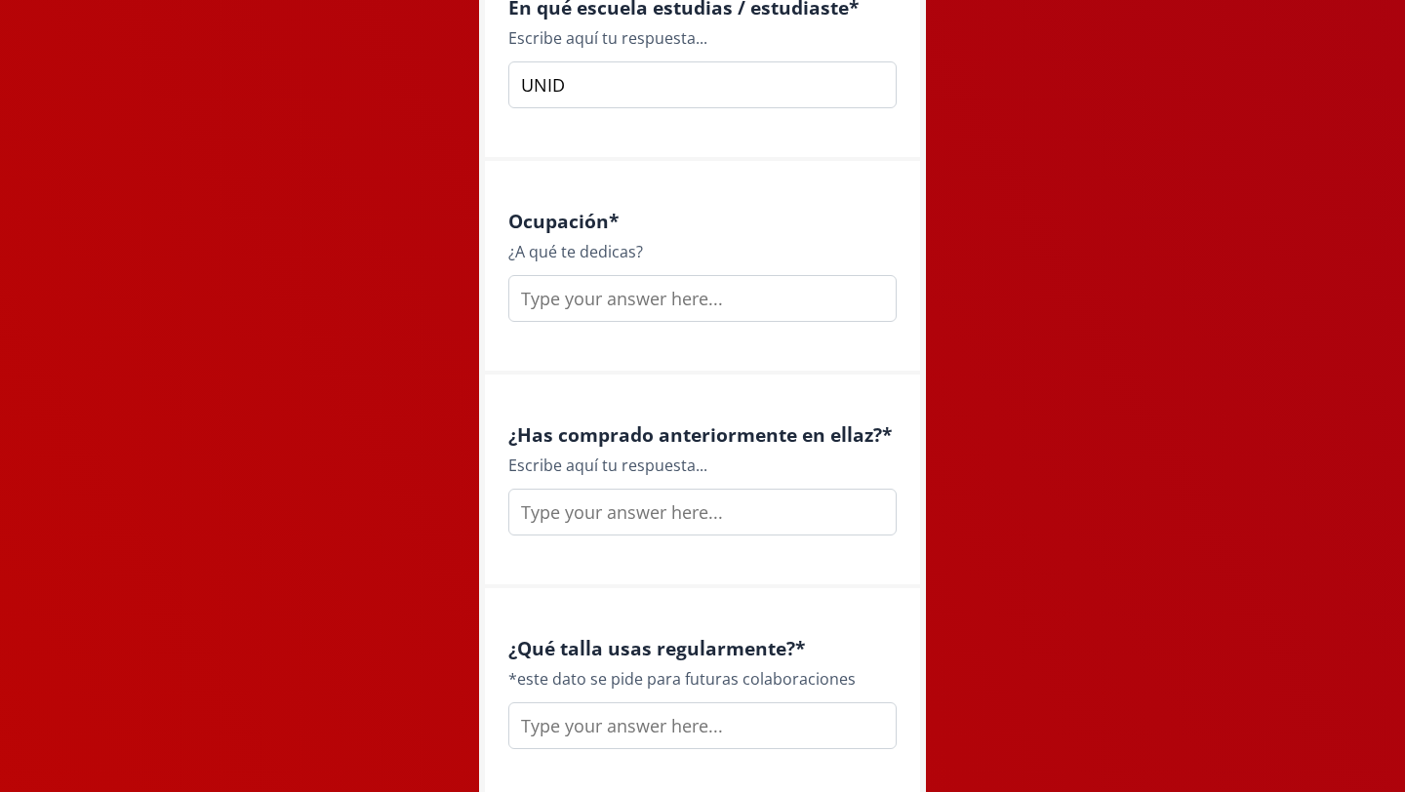
scroll to position [2635, 0]
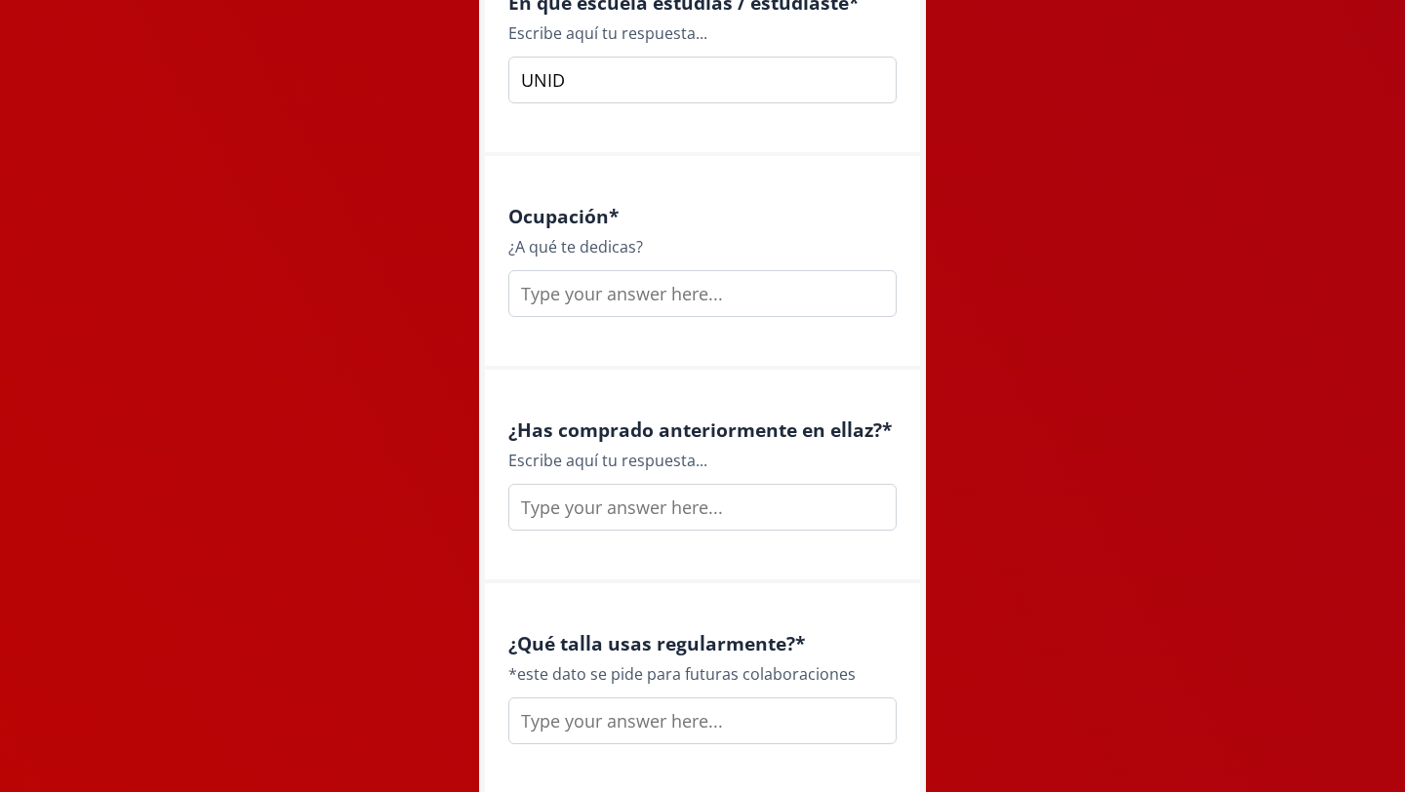
click at [669, 502] on input "text" at bounding box center [702, 507] width 388 height 47
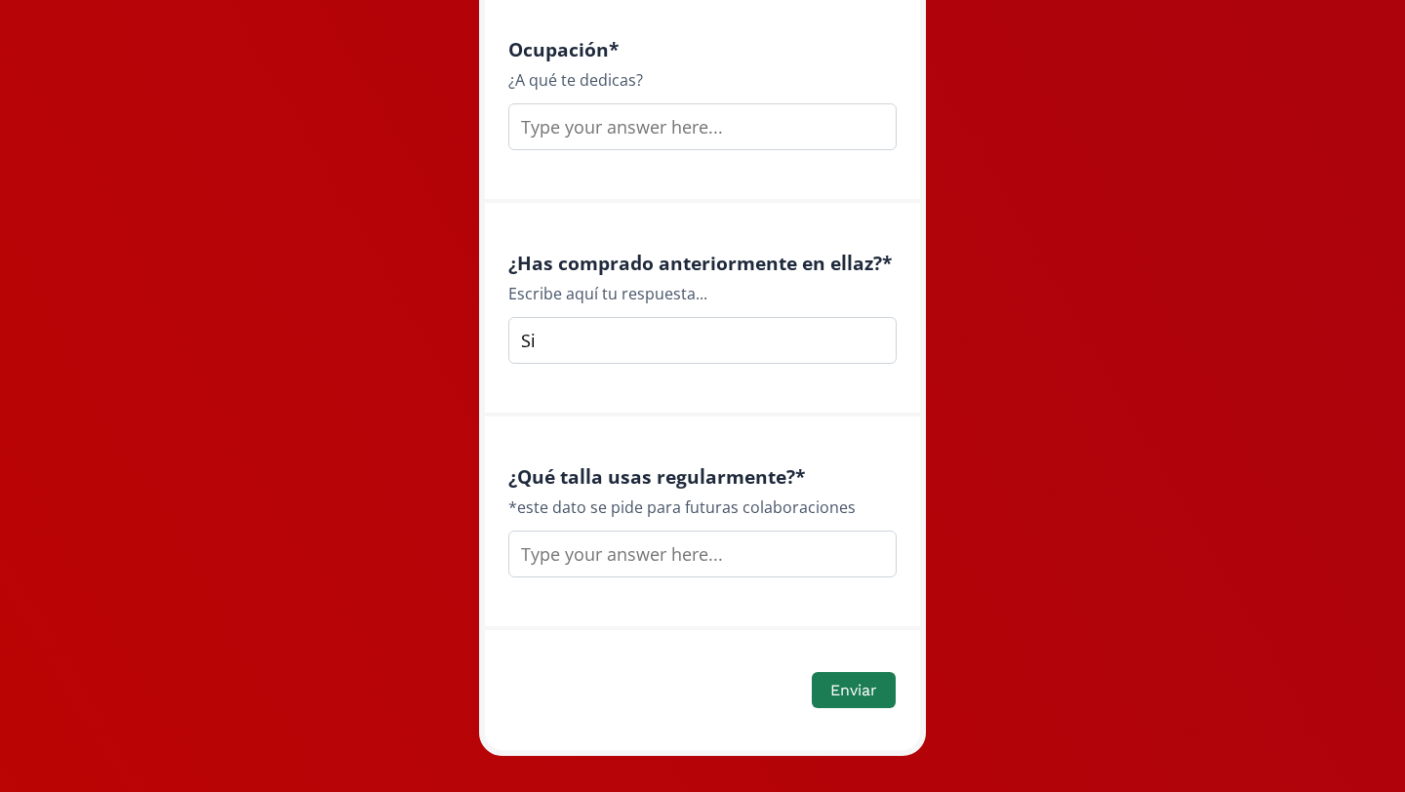
scroll to position [2805, 0]
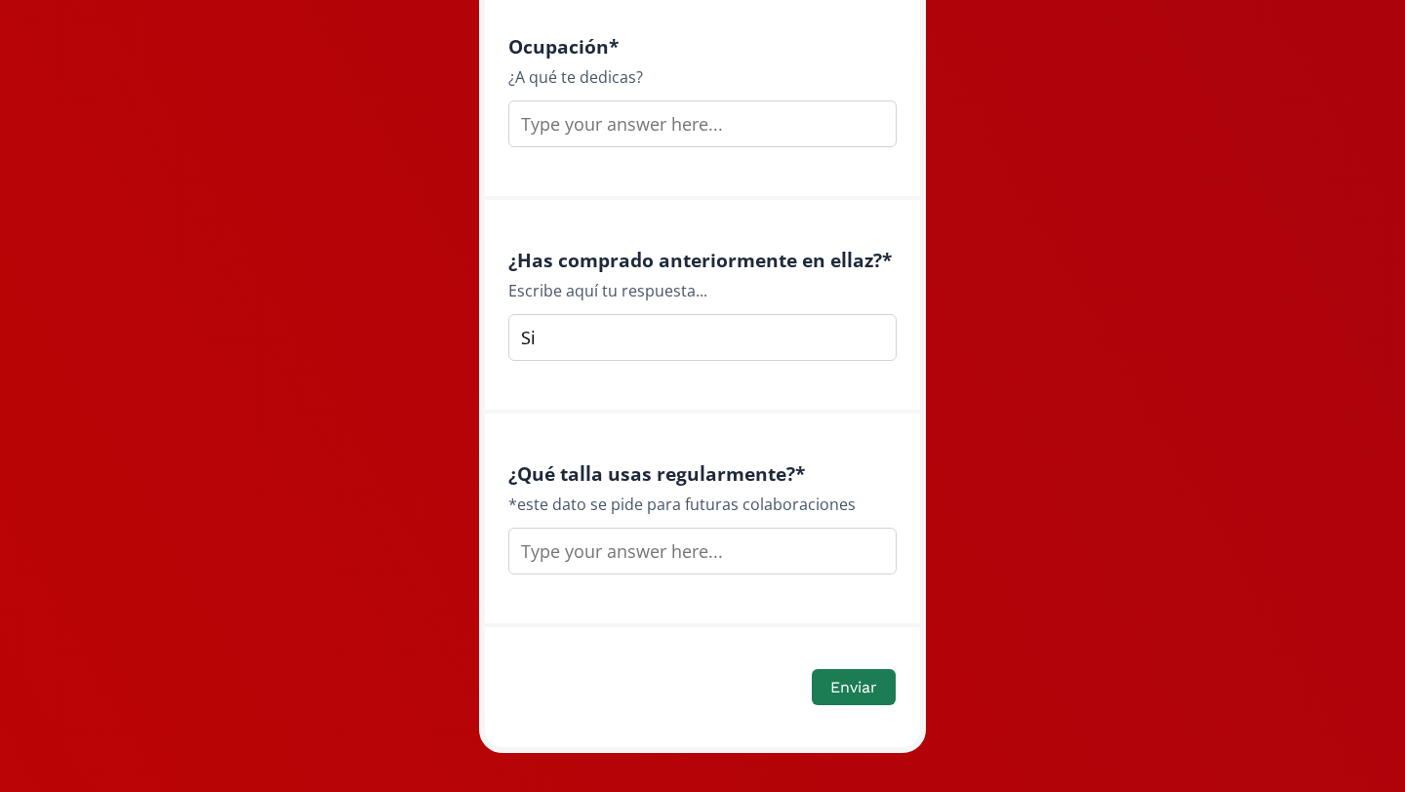
type input "Si"
click at [632, 553] on input "text" at bounding box center [702, 551] width 388 height 47
type input "X"
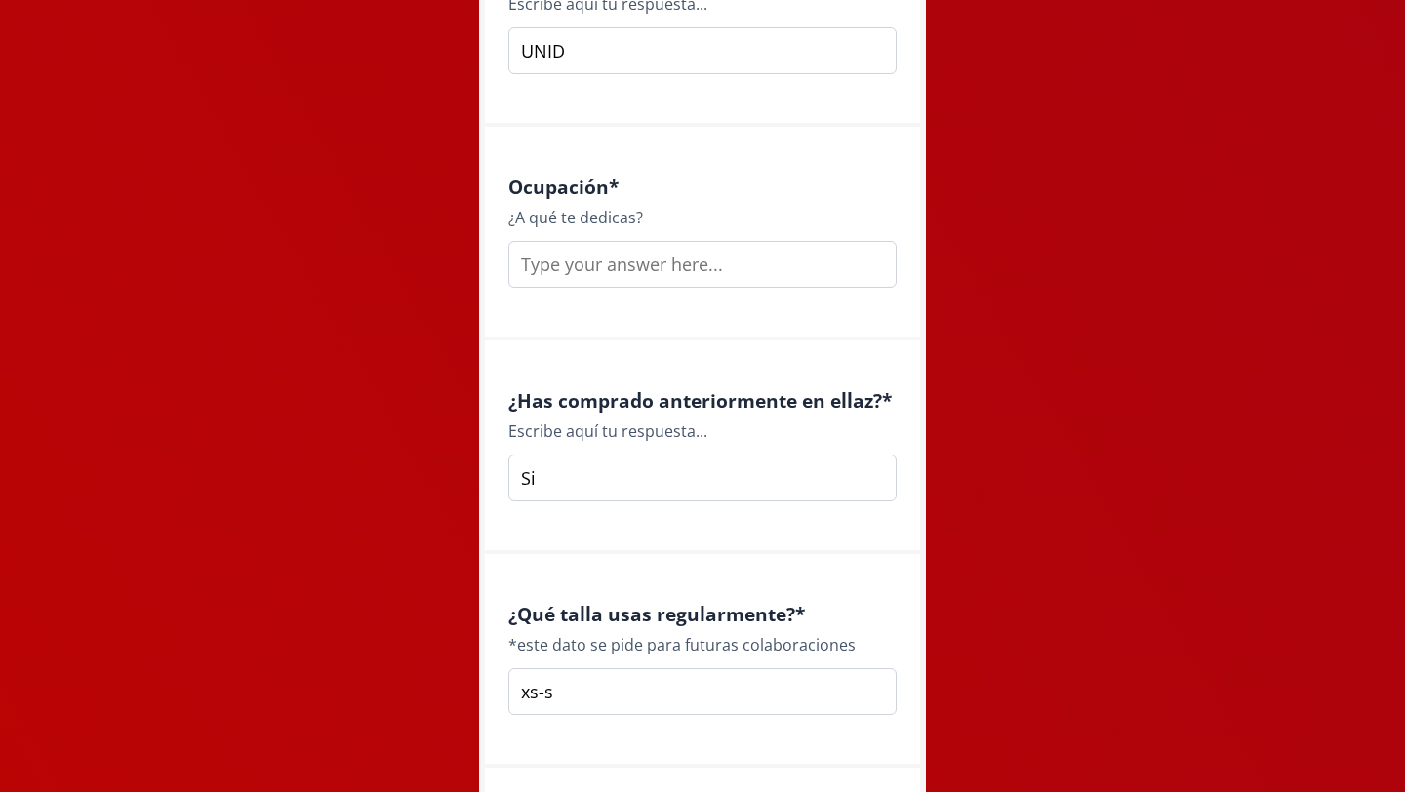
scroll to position [2626, 0]
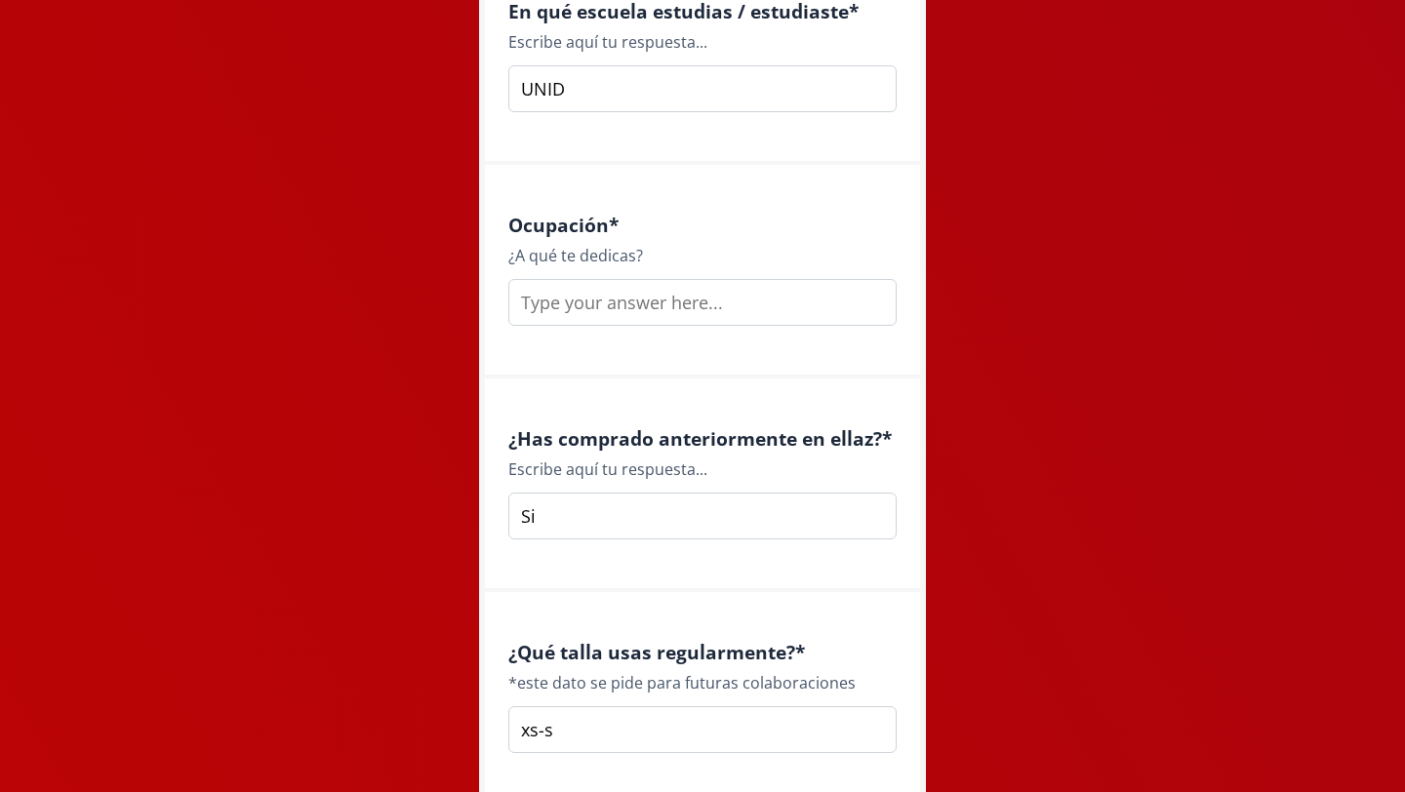
type input "xs-s"
click at [669, 315] on input "text" at bounding box center [702, 302] width 388 height 47
type input "emprendedora, creadora de contenido"
click at [749, 365] on div "Ocupación * ¿A qué te dedicas? emprendedora, creadora de contenido" at bounding box center [702, 272] width 435 height 214
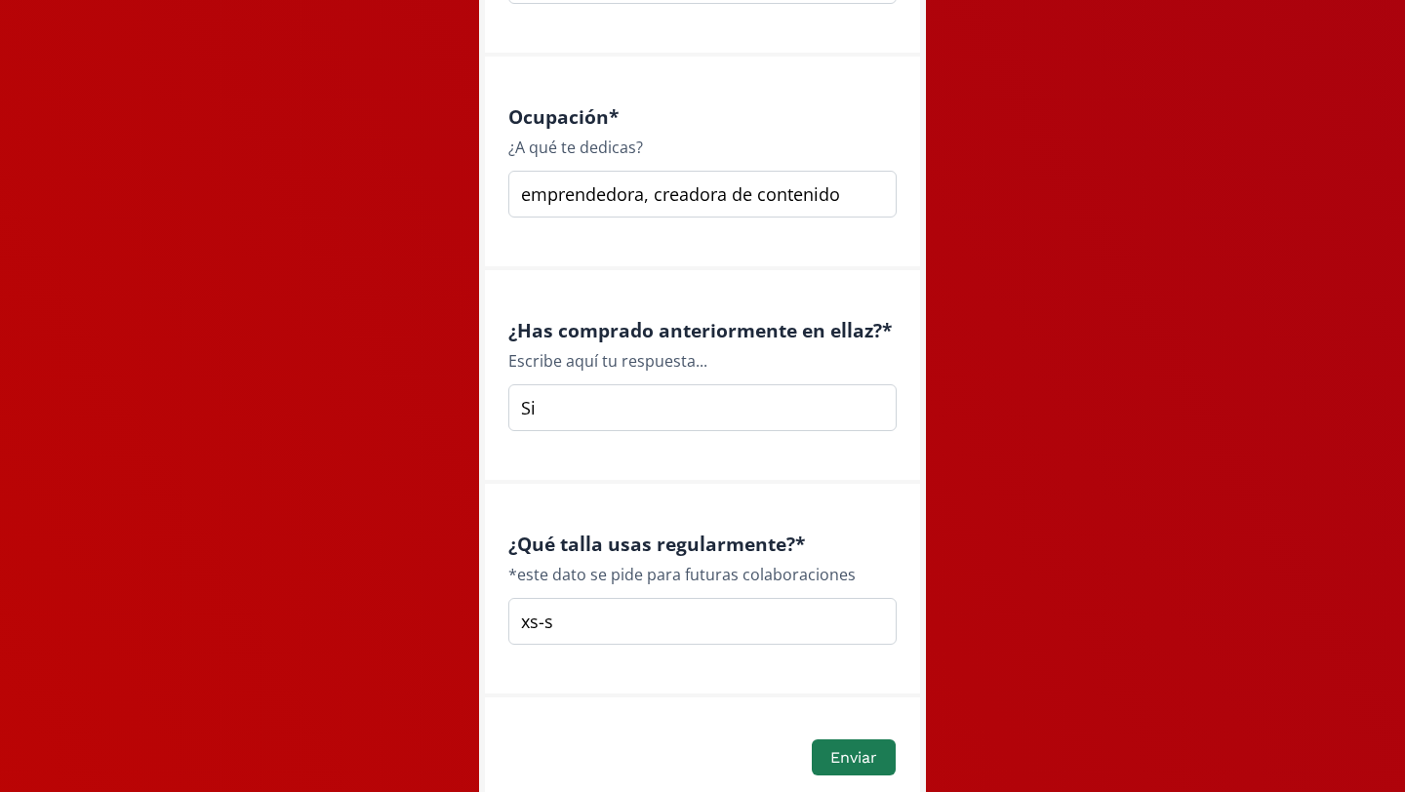
scroll to position [2834, 0]
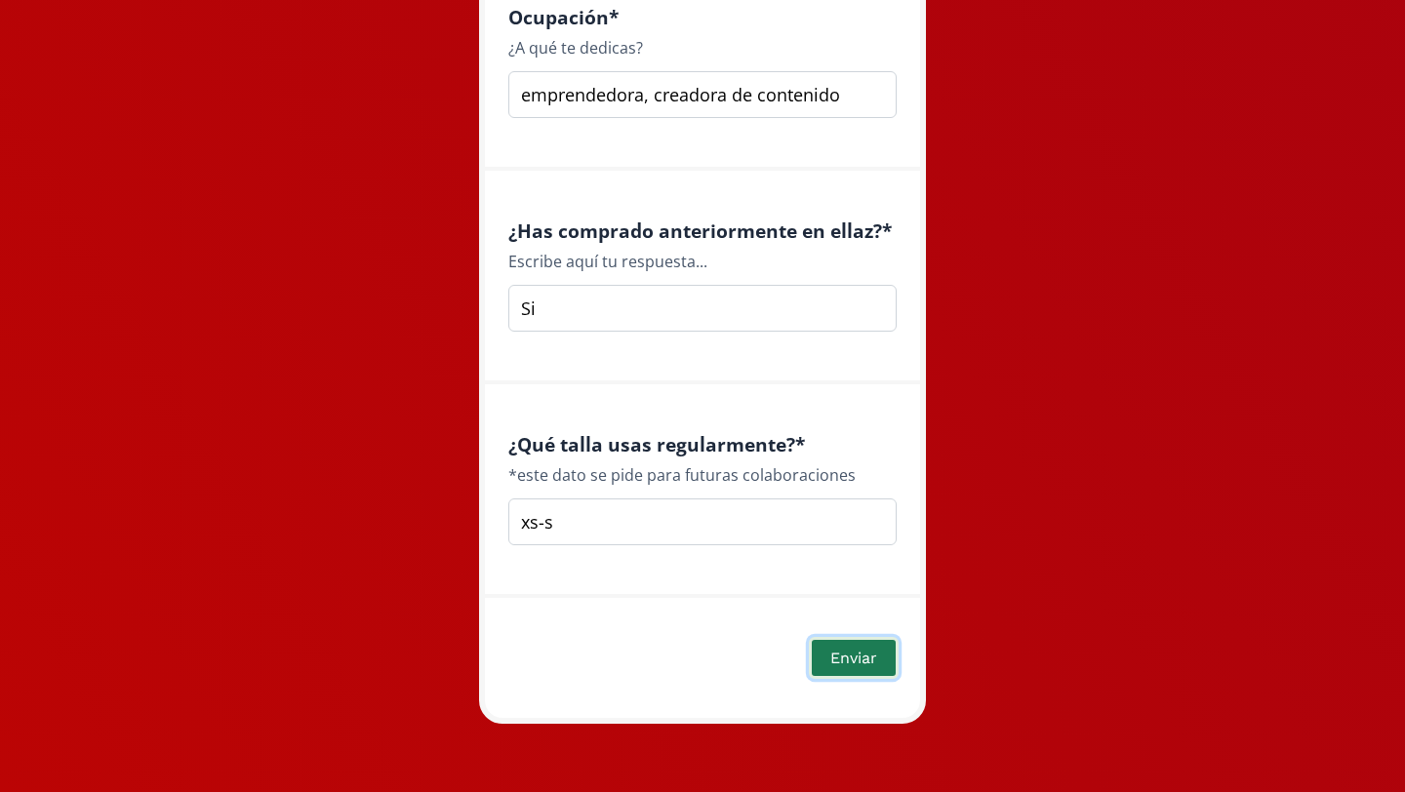
click at [839, 658] on button "Enviar" at bounding box center [854, 658] width 90 height 42
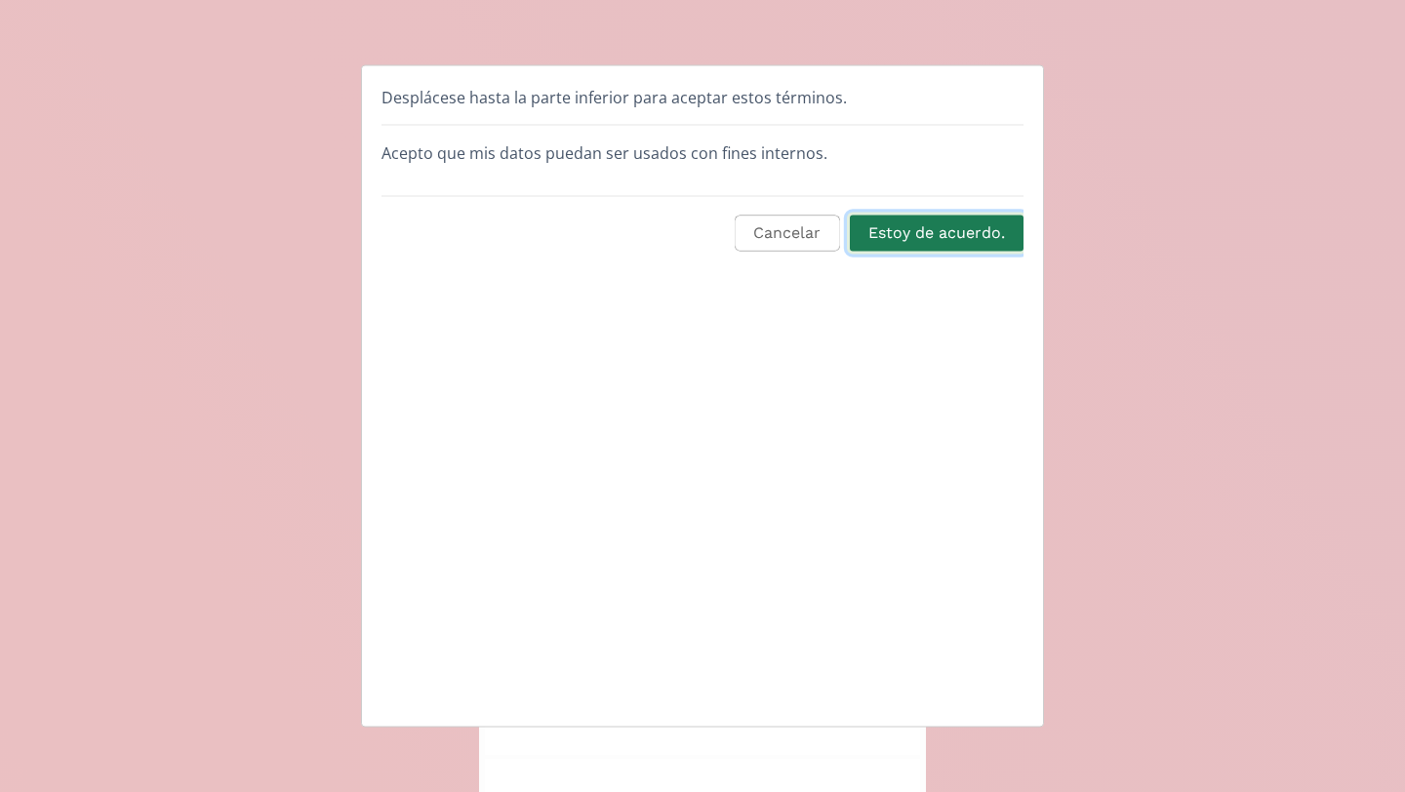
click at [920, 231] on button "Estoy de acuerdo." at bounding box center [937, 234] width 180 height 42
